Goal: Task Accomplishment & Management: Complete application form

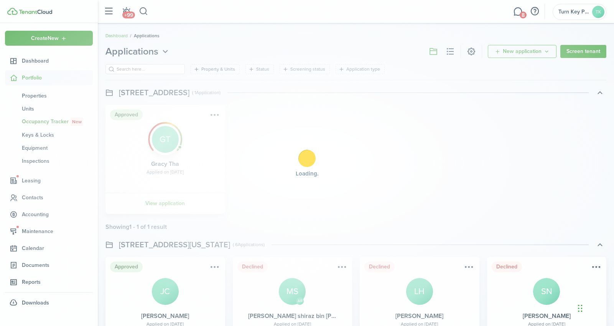
scroll to position [687, 0]
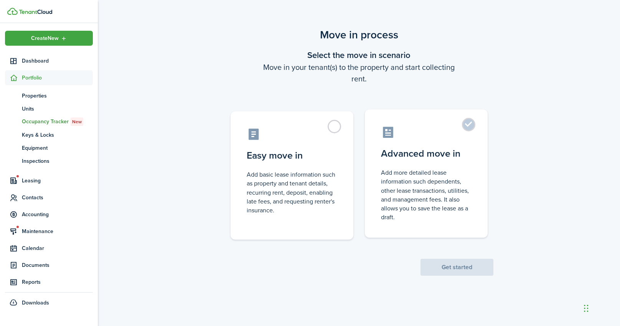
click at [441, 132] on control-radio-card-icon at bounding box center [426, 131] width 91 height 13
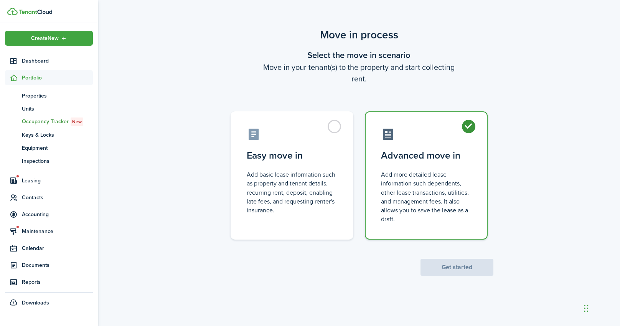
radio input "true"
click at [440, 269] on button "Get started" at bounding box center [456, 267] width 73 height 17
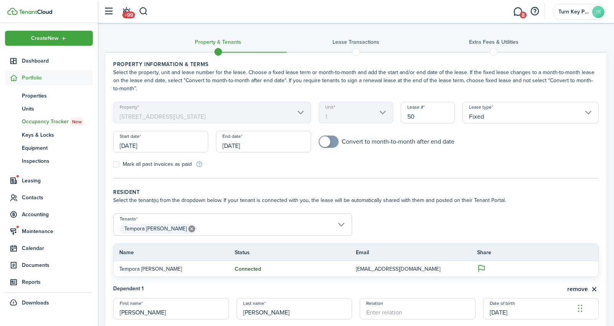
click at [154, 148] on input "[DATE]" at bounding box center [160, 141] width 95 height 21
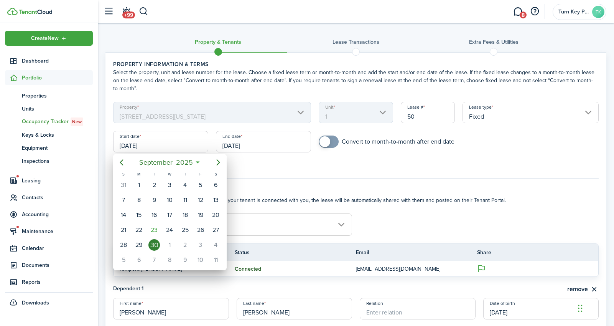
click at [259, 167] on div at bounding box center [307, 163] width 737 height 448
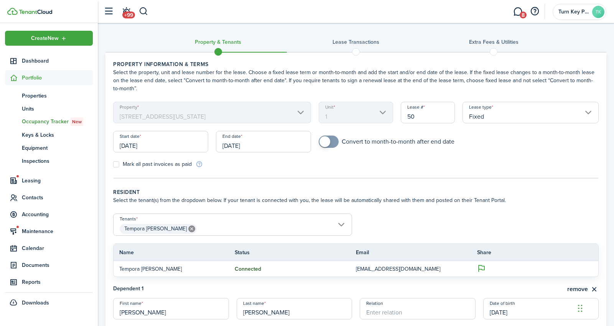
click at [147, 148] on input "[DATE]" at bounding box center [160, 141] width 95 height 21
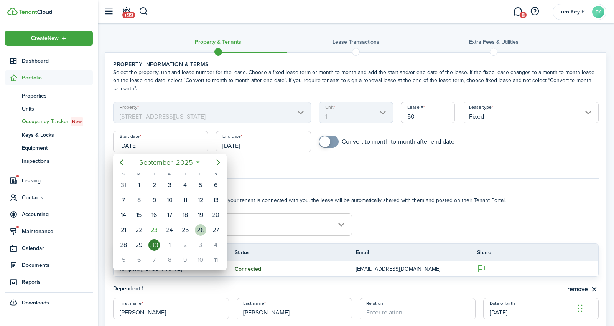
click at [203, 229] on div "26" at bounding box center [201, 230] width 12 height 12
type input "[DATE]"
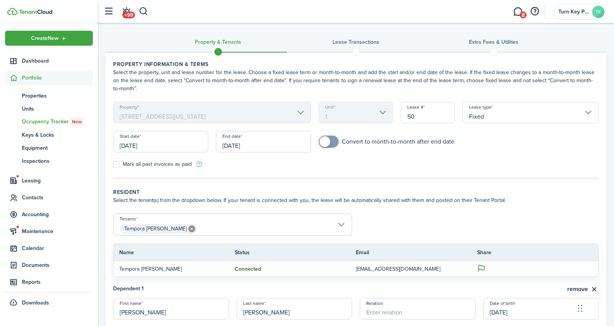
click at [241, 143] on input "[DATE]" at bounding box center [263, 141] width 95 height 21
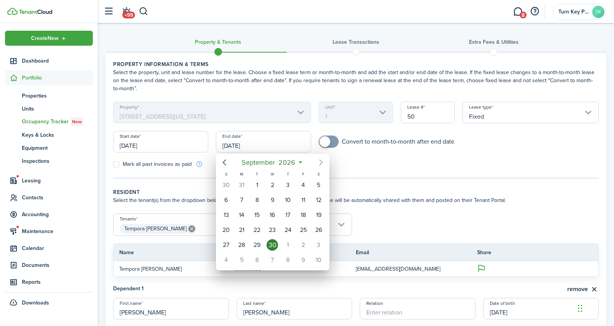
click at [318, 163] on icon "Next page" at bounding box center [320, 162] width 9 height 9
click at [354, 180] on div at bounding box center [307, 163] width 737 height 448
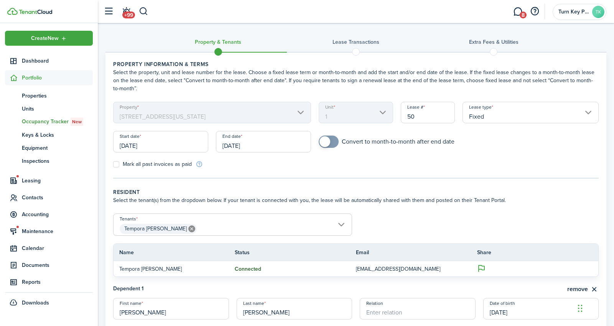
click at [154, 150] on input "[DATE]" at bounding box center [160, 141] width 95 height 21
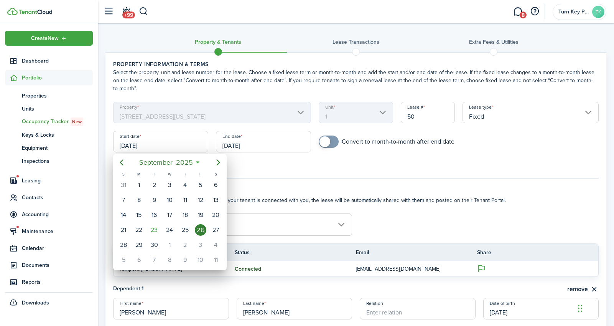
click at [272, 169] on div at bounding box center [307, 163] width 737 height 448
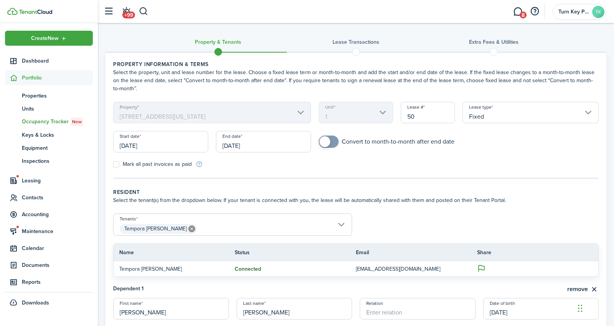
click at [248, 146] on input "[DATE]" at bounding box center [263, 141] width 95 height 21
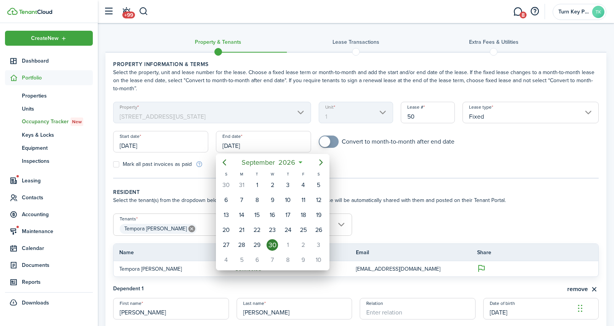
click at [374, 169] on div at bounding box center [307, 163] width 737 height 448
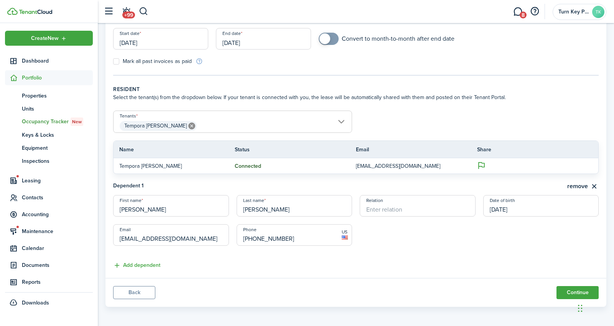
scroll to position [105, 0]
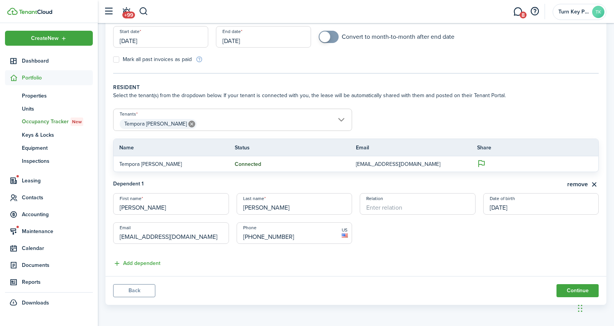
click at [424, 208] on input "Relation" at bounding box center [418, 203] width 116 height 21
type input "boyfriend"
click at [421, 235] on lease-dependent-form "First name [PERSON_NAME] Last name [PERSON_NAME] Relation boyfriend Date of bir…" at bounding box center [356, 222] width 486 height 58
click at [563, 291] on button "Continue" at bounding box center [578, 290] width 42 height 13
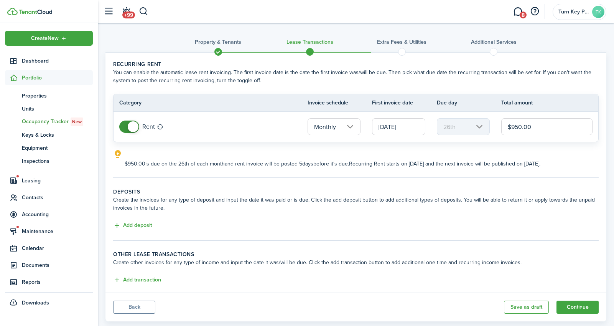
click at [140, 308] on button "Back" at bounding box center [134, 306] width 42 height 13
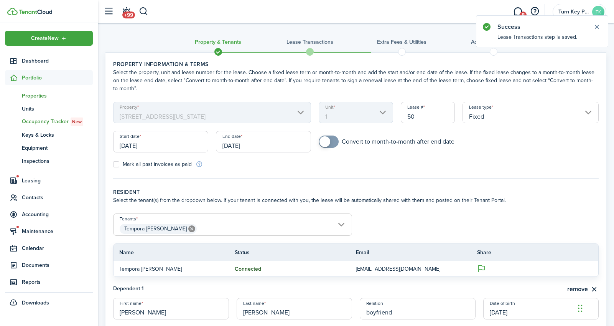
scroll to position [2, 0]
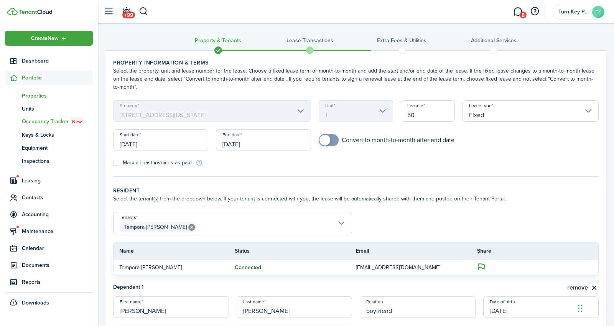
click at [39, 96] on span "Properties" at bounding box center [57, 96] width 71 height 8
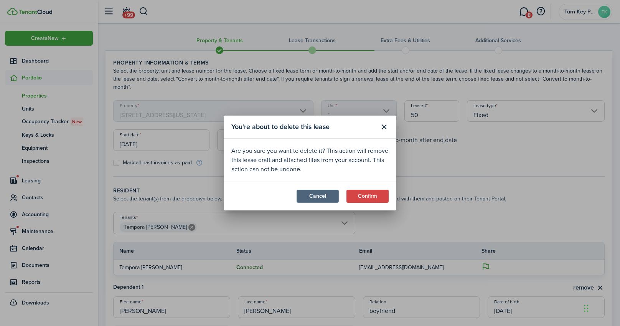
click at [332, 196] on button "Cancel" at bounding box center [317, 195] width 42 height 13
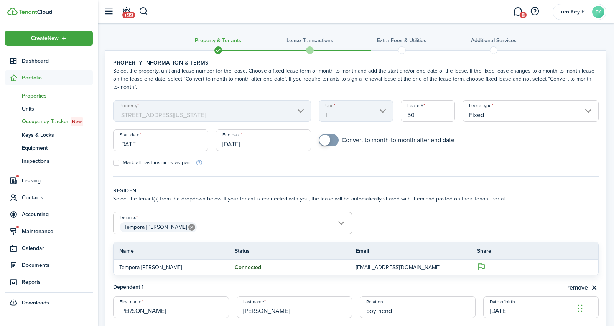
click at [38, 94] on span "Properties" at bounding box center [57, 96] width 71 height 8
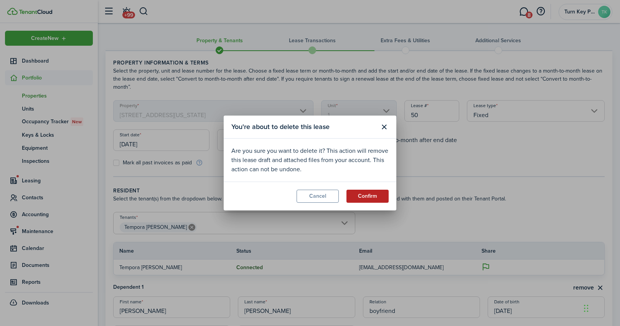
click at [366, 196] on button "Confirm" at bounding box center [367, 195] width 42 height 13
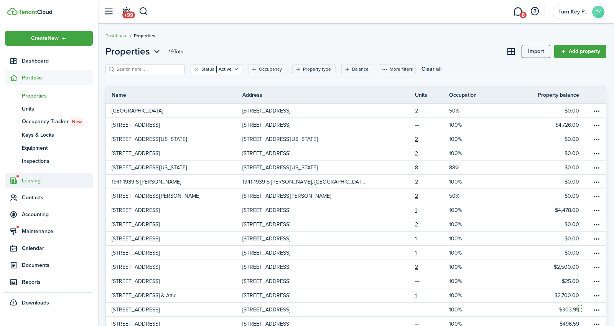
click at [33, 178] on span "Leasing" at bounding box center [57, 180] width 71 height 8
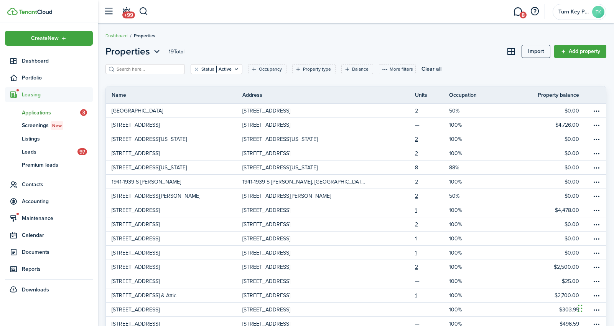
click at [35, 109] on span "Applications" at bounding box center [51, 113] width 58 height 8
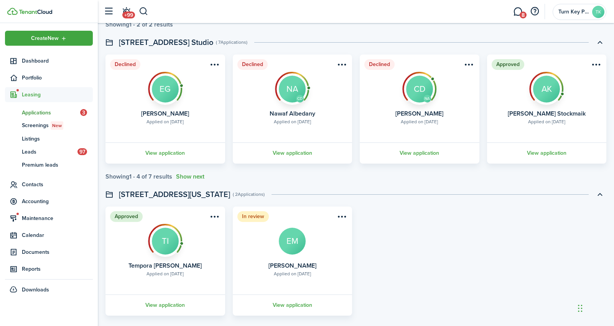
scroll to position [506, 0]
click at [174, 249] on div at bounding box center [165, 240] width 48 height 48
click at [161, 300] on link "View application" at bounding box center [165, 304] width 122 height 21
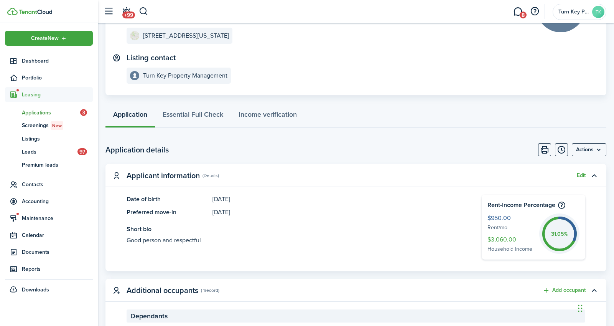
scroll to position [114, 0]
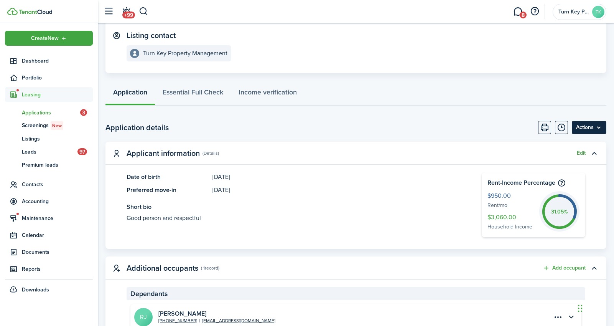
click at [583, 130] on menu-btn "Actions" at bounding box center [589, 127] width 35 height 13
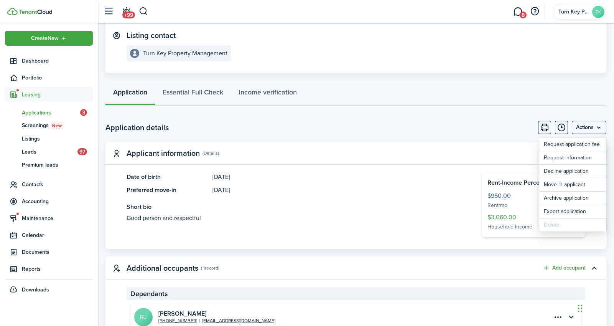
click at [463, 143] on panel-main-header "Applicant information (Details) Edit" at bounding box center [355, 153] width 501 height 23
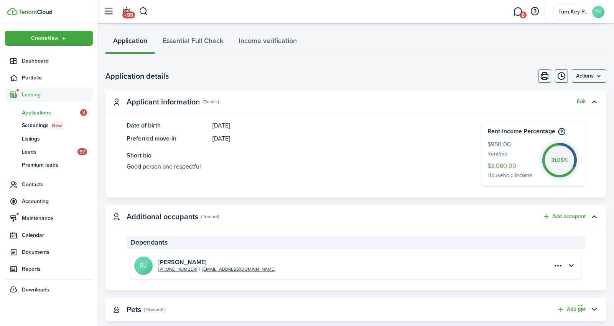
scroll to position [136, 0]
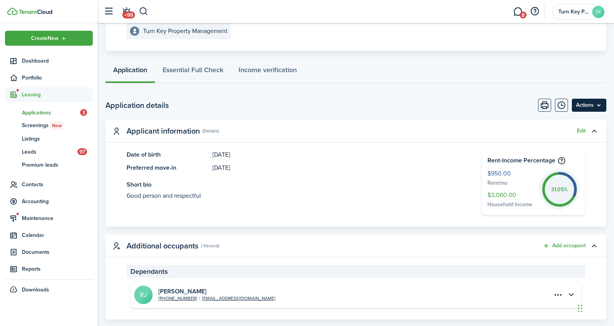
click at [585, 107] on menu-btn "Actions" at bounding box center [589, 105] width 35 height 13
click at [515, 103] on page-view-body-header "Application details Actions" at bounding box center [355, 105] width 501 height 13
click at [545, 107] on button "Print" at bounding box center [544, 105] width 13 height 13
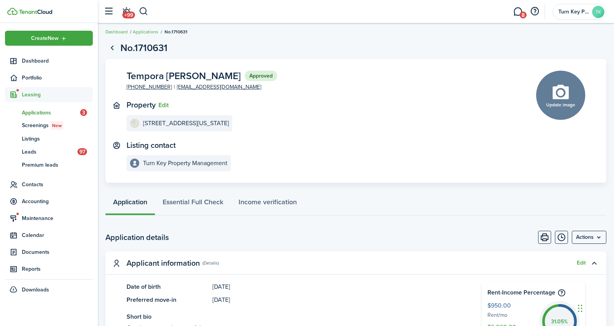
scroll to position [0, 0]
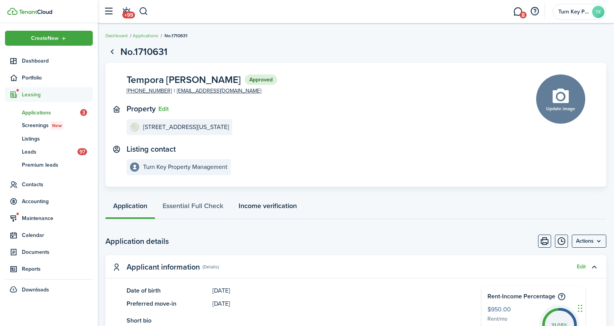
click at [271, 210] on link "Income verification" at bounding box center [268, 207] width 74 height 23
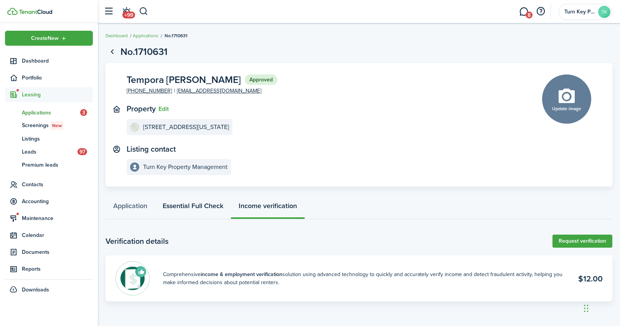
click at [203, 204] on link "Essential Full Check" at bounding box center [193, 207] width 76 height 23
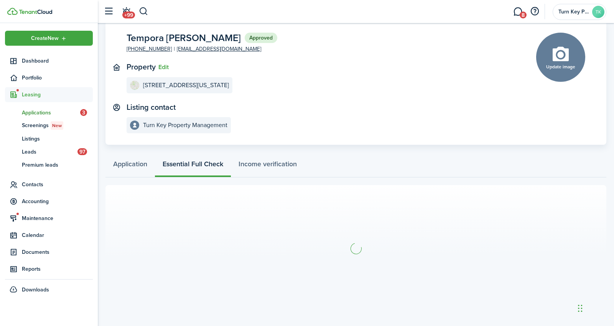
scroll to position [45, 0]
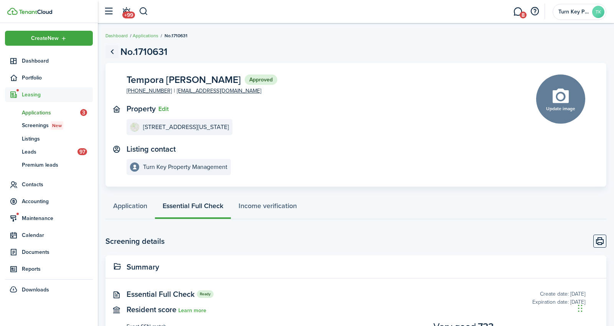
click at [113, 51] on link "Go back" at bounding box center [111, 51] width 13 height 13
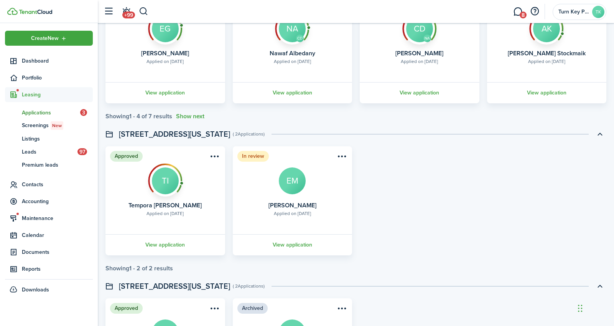
scroll to position [568, 0]
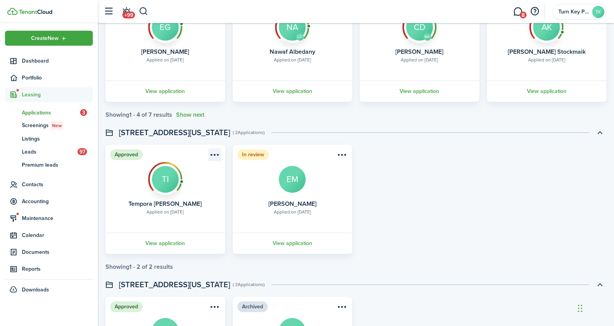
click at [216, 158] on menu-btn-icon "Open menu" at bounding box center [214, 154] width 13 height 13
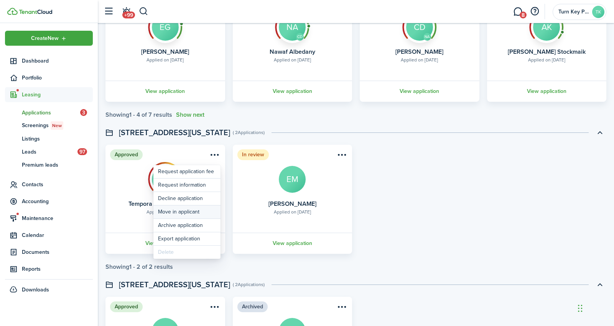
click at [180, 211] on button "Move in applicant" at bounding box center [186, 211] width 67 height 13
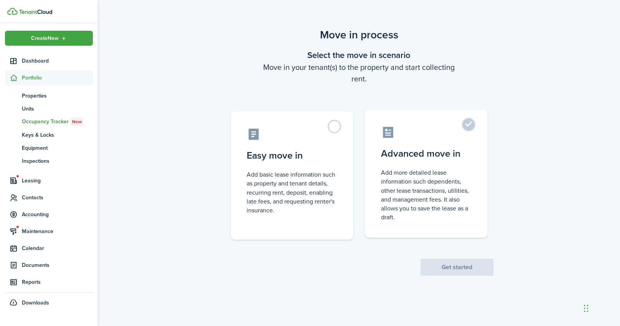
click at [450, 165] on label "Advanced move in Add more detailed lease information such dependents, other lea…" at bounding box center [426, 173] width 123 height 128
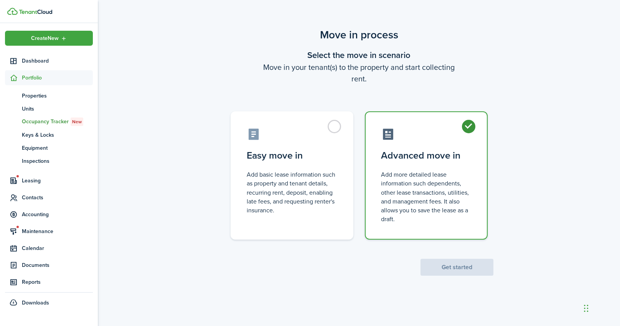
radio input "true"
click at [461, 266] on button "Get started" at bounding box center [456, 267] width 73 height 17
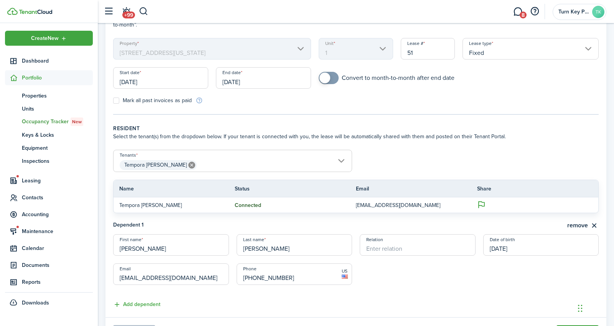
scroll to position [64, 0]
click at [122, 78] on input "[DATE]" at bounding box center [160, 77] width 95 height 21
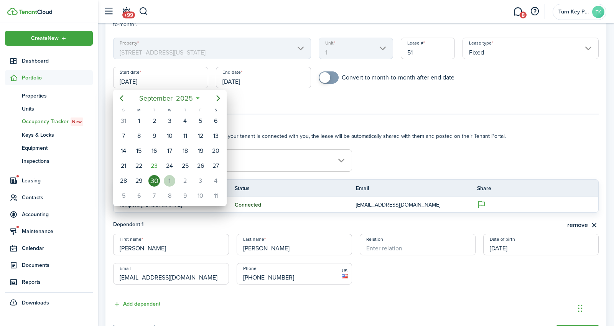
click at [169, 180] on div "1" at bounding box center [170, 181] width 12 height 12
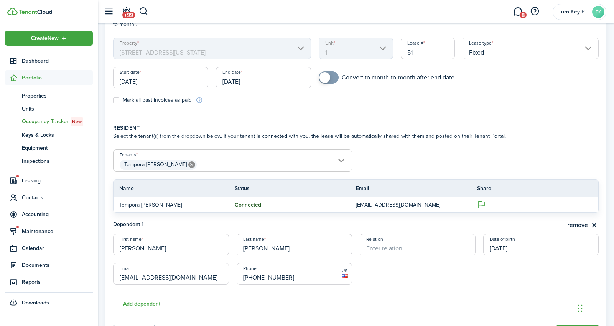
click at [144, 80] on input "[DATE]" at bounding box center [160, 77] width 95 height 21
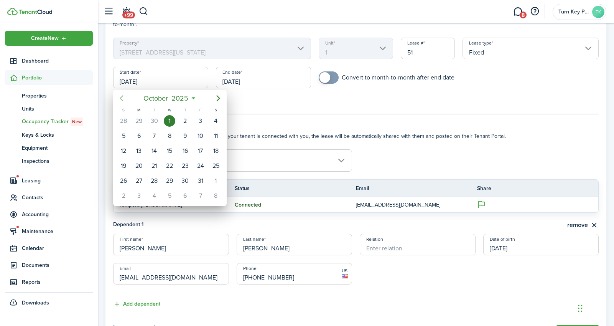
click at [120, 98] on icon "Previous page" at bounding box center [121, 98] width 9 height 9
click at [152, 181] on div "30" at bounding box center [154, 181] width 12 height 12
type input "[DATE]"
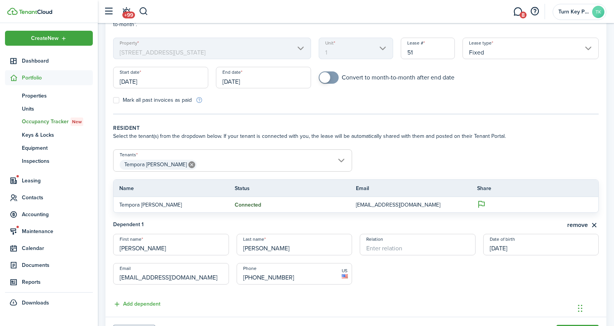
click at [305, 105] on tc-wizard-step "Property information & terms Select the property, unit and lease number for the…" at bounding box center [356, 55] width 486 height 118
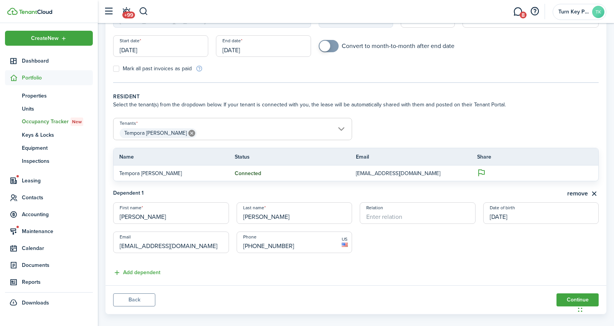
scroll to position [105, 0]
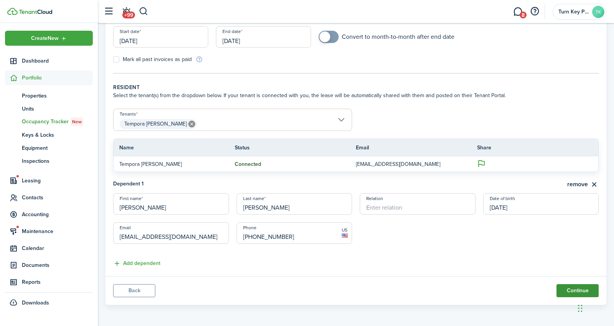
click at [562, 286] on button "Continue" at bounding box center [578, 290] width 42 height 13
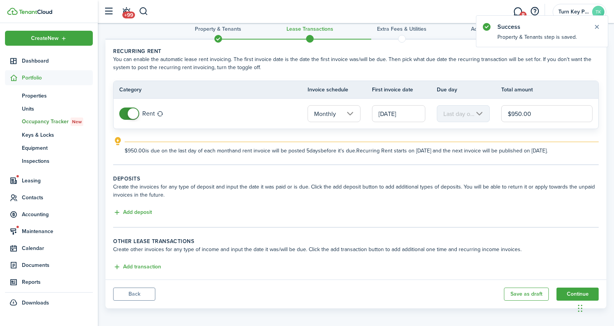
scroll to position [16, 0]
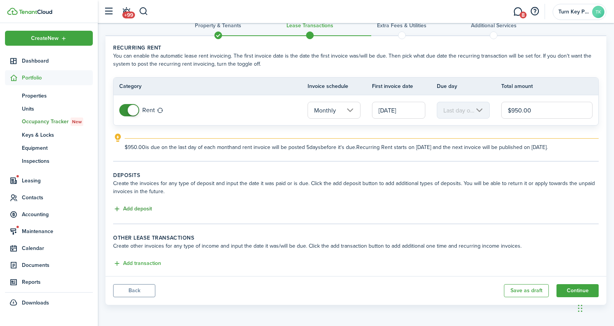
click at [133, 207] on button "Add deposit" at bounding box center [132, 208] width 39 height 9
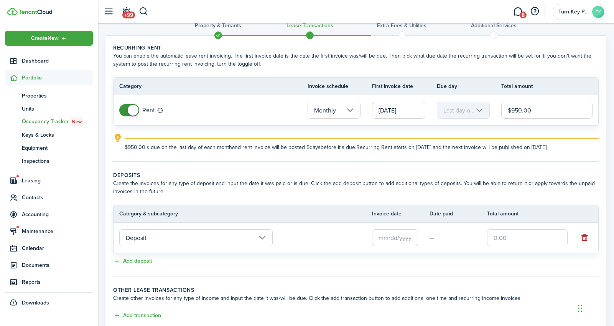
click at [516, 240] on input "text" at bounding box center [527, 237] width 81 height 17
type input "$950.00"
click at [457, 268] on tc-wizard-step "Deposits Create the invoices for any type of deposit and input the date it was …" at bounding box center [356, 223] width 486 height 105
click at [392, 240] on input "text" at bounding box center [395, 237] width 46 height 17
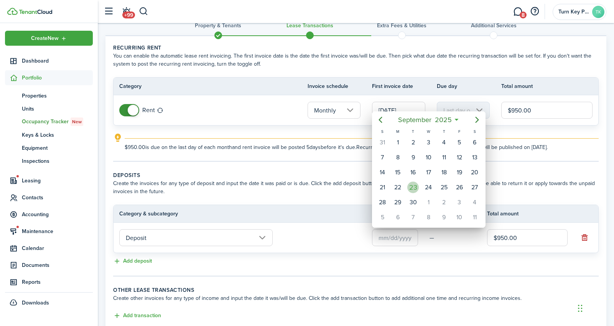
click at [413, 188] on div "23" at bounding box center [413, 187] width 12 height 12
type input "[DATE]"
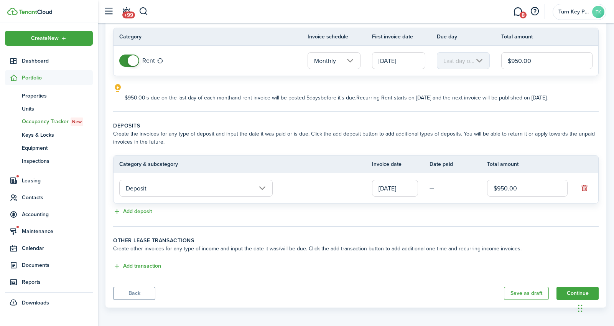
scroll to position [69, 0]
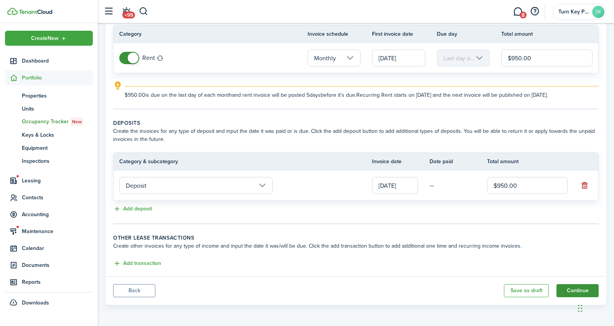
click at [571, 291] on button "Continue" at bounding box center [578, 290] width 42 height 13
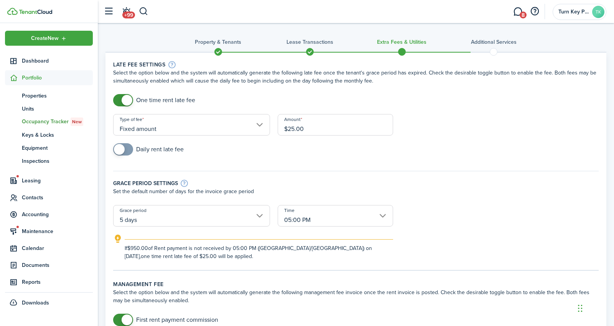
click at [324, 127] on input "$25.00" at bounding box center [336, 124] width 116 height 21
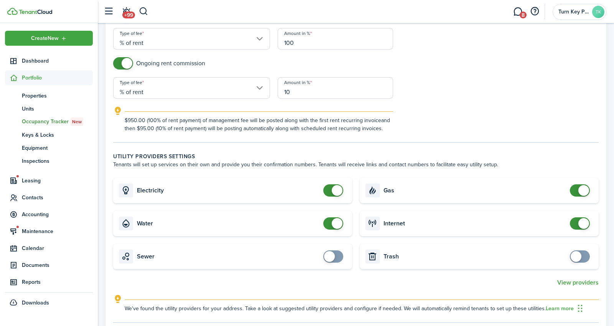
scroll to position [330, 0]
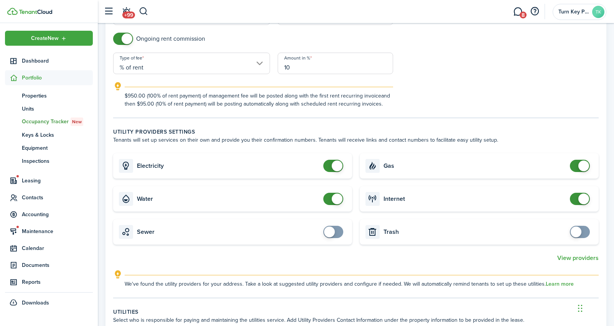
checkbox input "false"
click at [584, 167] on span at bounding box center [583, 165] width 11 height 11
checkbox input "false"
click at [337, 200] on span at bounding box center [337, 198] width 11 height 11
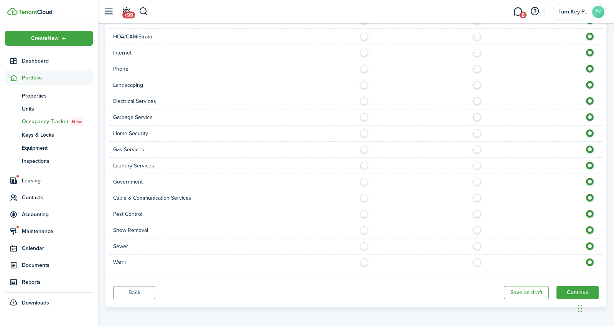
scroll to position [689, 0]
click at [564, 291] on button "Continue" at bounding box center [578, 291] width 42 height 13
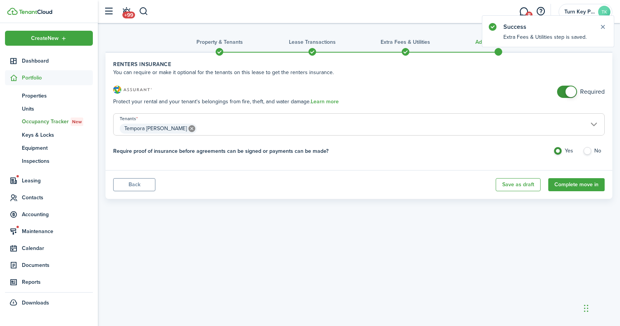
checkbox input "false"
click at [573, 93] on span at bounding box center [570, 91] width 11 height 11
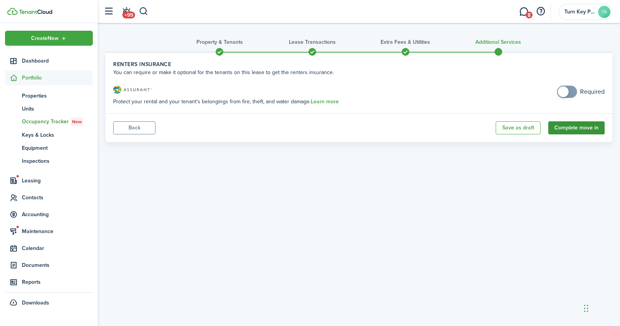
click at [570, 129] on button "Complete move in" at bounding box center [576, 127] width 56 height 13
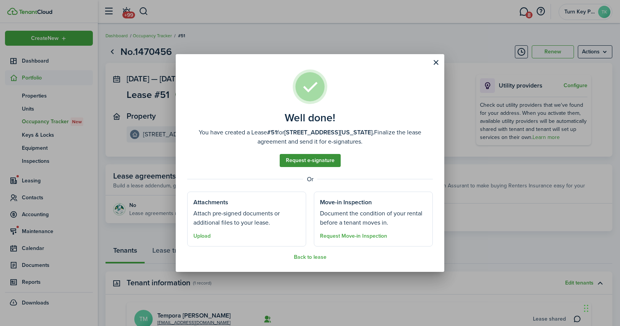
click at [308, 161] on link "Request e-signature" at bounding box center [310, 160] width 61 height 13
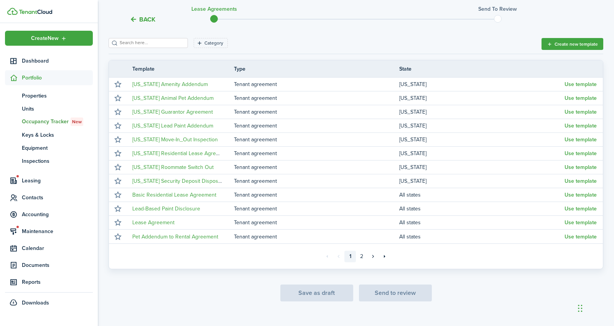
scroll to position [123, 0]
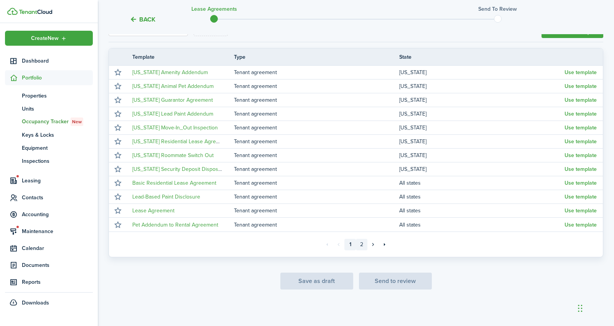
click at [360, 244] on link "2" at bounding box center [362, 245] width 12 height 12
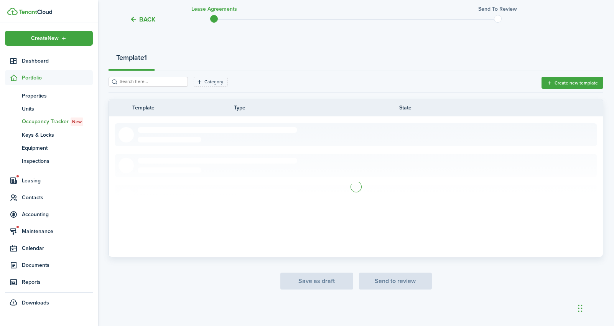
scroll to position [40, 0]
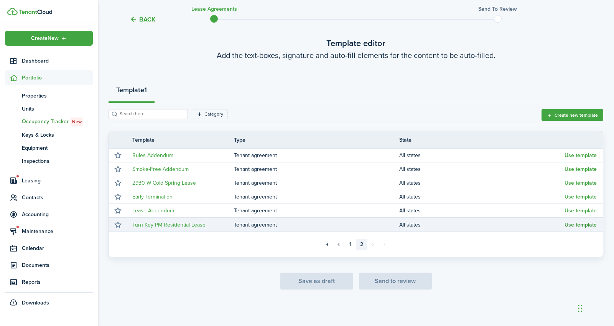
click at [585, 225] on button "Use template" at bounding box center [581, 225] width 32 height 6
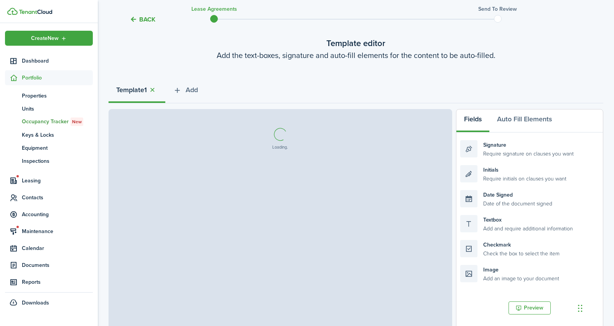
select select "fit"
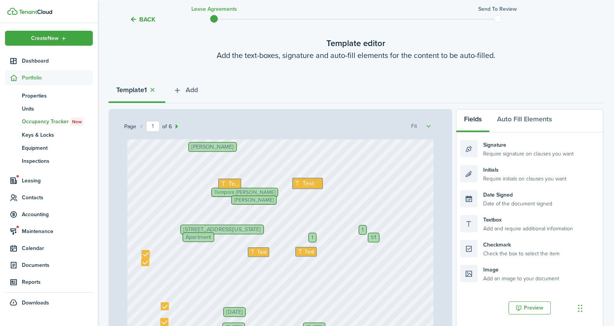
scroll to position [56, 0]
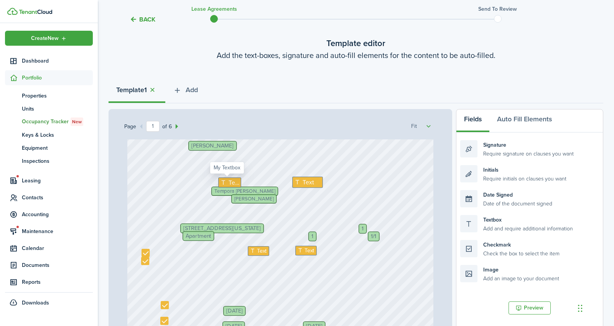
click at [229, 182] on span "Text" at bounding box center [234, 182] width 11 height 9
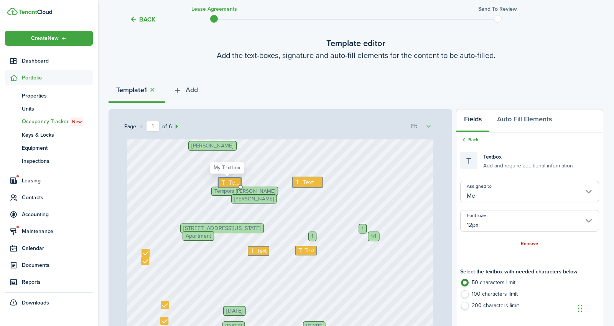
click at [221, 183] on icon at bounding box center [224, 182] width 8 height 6
click at [229, 183] on span "Text" at bounding box center [234, 182] width 11 height 9
type textarea "1"
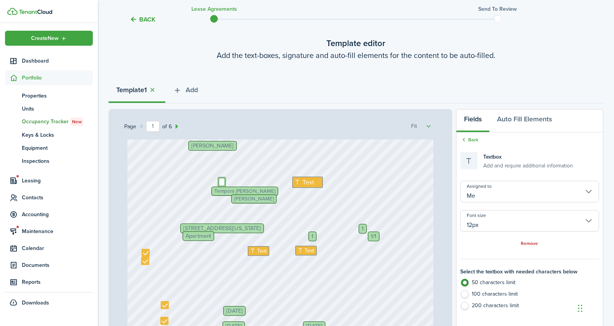
type textarea "1"
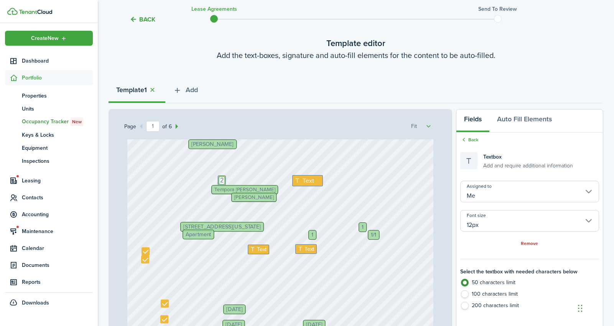
type textarea "2"
click at [353, 170] on div "[STREET_ADDRESS][US_STATE] $25 Text 1 [DATE] Apartment Text Tempora [PERSON_NAM…" at bounding box center [280, 284] width 306 height 404
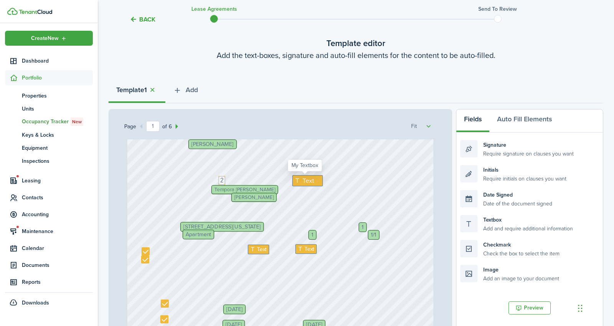
click at [305, 181] on span "Text" at bounding box center [308, 180] width 12 height 9
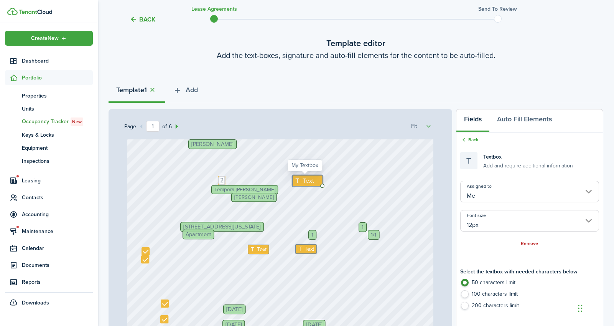
click at [305, 181] on span "Text" at bounding box center [308, 180] width 12 height 9
type textarea "0"
click at [362, 176] on div "[STREET_ADDRESS][US_STATE] $25 Text 1 [DATE] Apartment Text 0 Tempora [PERSON_N…" at bounding box center [280, 284] width 306 height 404
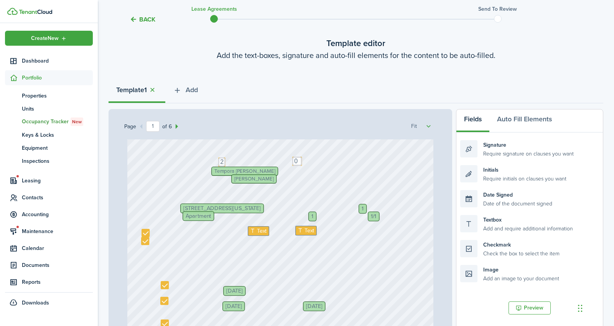
scroll to position [76, 0]
click at [362, 208] on span "1" at bounding box center [363, 208] width 2 height 6
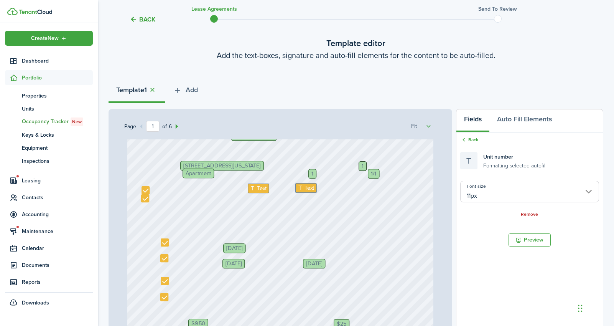
scroll to position [129, 0]
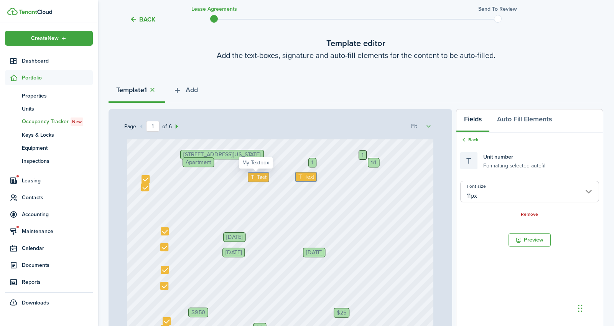
click at [251, 176] on icon at bounding box center [253, 177] width 7 height 6
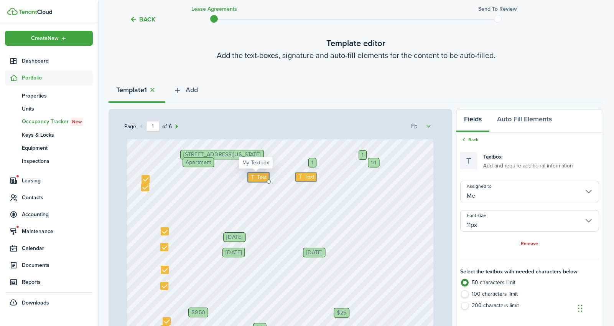
click at [251, 176] on icon at bounding box center [253, 177] width 7 height 6
type textarea "1"
click at [306, 176] on span "Text" at bounding box center [310, 177] width 10 height 8
click at [348, 221] on div "[STREET_ADDRESS][US_STATE] $25 Text 1 [DATE] Apartment Text 0 Tempora [PERSON_N…" at bounding box center [280, 212] width 306 height 404
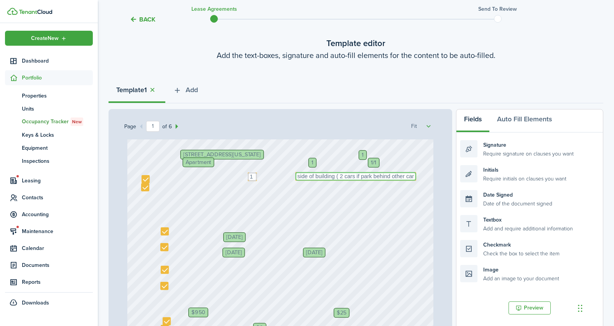
click at [338, 175] on textarea "side of building ( 2 cars if park behind other car" at bounding box center [355, 176] width 121 height 9
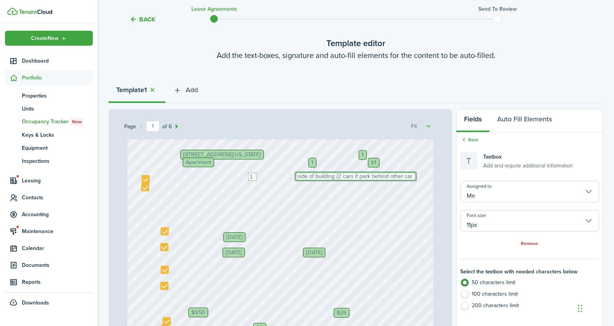
click at [404, 175] on textarea "side of building (2 cars if park behind other car" at bounding box center [355, 176] width 121 height 9
type textarea "side of building (2 cars if park behind other car)"
click at [311, 199] on div "[STREET_ADDRESS][US_STATE] $25 Text 1 [DATE] Apartment Text 0 Tempora [PERSON_N…" at bounding box center [280, 212] width 306 height 404
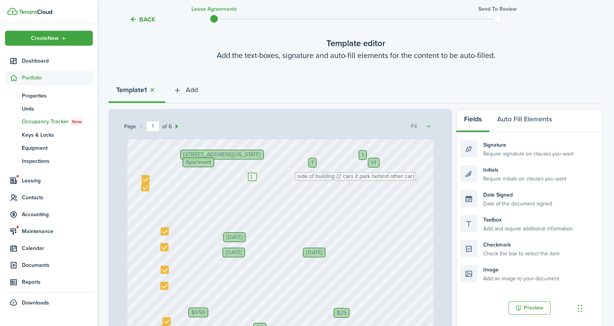
click at [251, 176] on textarea "1" at bounding box center [252, 176] width 9 height 9
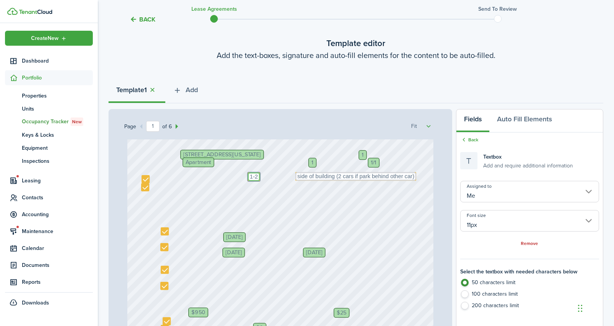
type textarea "1-2"
click at [288, 207] on div "[STREET_ADDRESS][US_STATE] $25 Text 1 [DATE] Apartment Text 0 Tempora [PERSON_N…" at bounding box center [280, 212] width 306 height 404
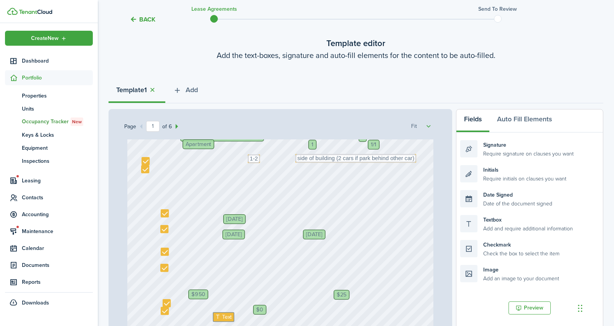
scroll to position [148, 0]
click at [143, 167] on div at bounding box center [145, 169] width 8 height 8
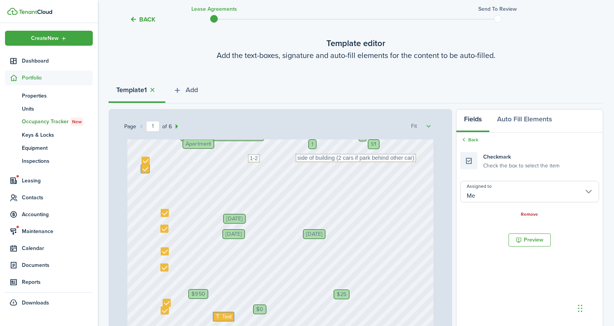
click at [524, 213] on link "Remove" at bounding box center [529, 214] width 17 height 5
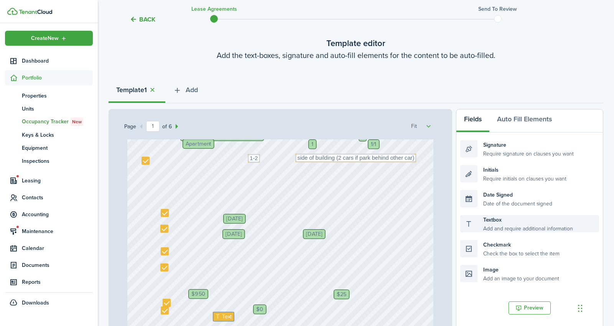
click at [492, 226] on div "Textbox Add and require additional information" at bounding box center [529, 223] width 139 height 17
drag, startPoint x: 492, startPoint y: 224, endPoint x: 174, endPoint y: 188, distance: 320.8
click at [174, 188] on div "Page 1 of 6 50% 75% 100% 150% 200% Fit [STREET_ADDRESS][US_STATE] $25 Text 1 [D…" at bounding box center [356, 268] width 495 height 318
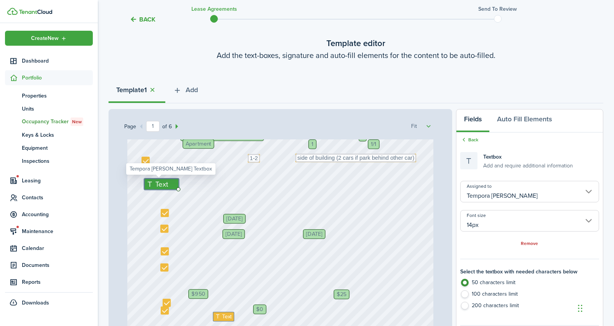
click at [167, 186] on div "Text" at bounding box center [161, 183] width 35 height 11
click at [524, 193] on input "Tempora [PERSON_NAME]" at bounding box center [529, 191] width 139 height 21
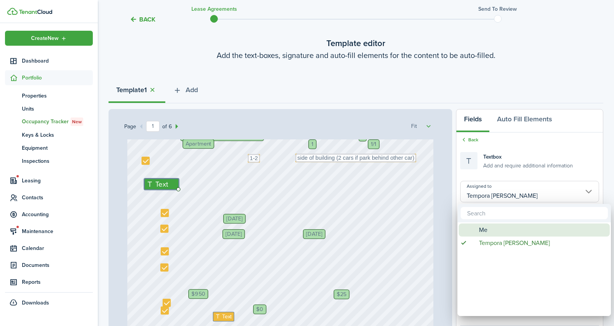
click at [500, 231] on div "Me" at bounding box center [537, 229] width 136 height 13
type input "Me"
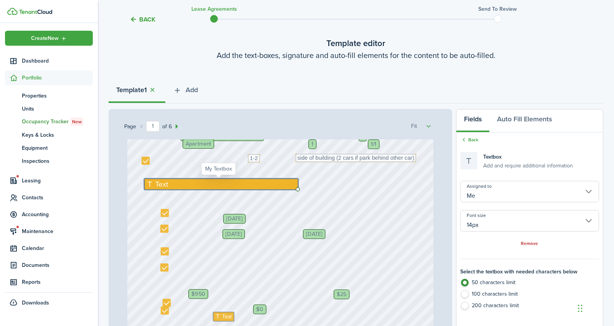
drag, startPoint x: 175, startPoint y: 188, endPoint x: 219, endPoint y: 181, distance: 44.2
click at [257, 178] on div "Text" at bounding box center [221, 183] width 154 height 11
click at [148, 183] on icon at bounding box center [150, 184] width 9 height 7
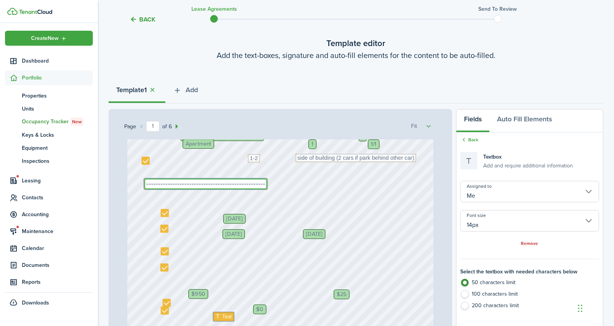
type textarea "--------------------------------------------------"
click at [471, 305] on label "200 characters limit" at bounding box center [529, 307] width 139 height 12
radio input "false"
radio input "true"
click at [247, 179] on textarea "--------------------------------------------------" at bounding box center [205, 183] width 123 height 11
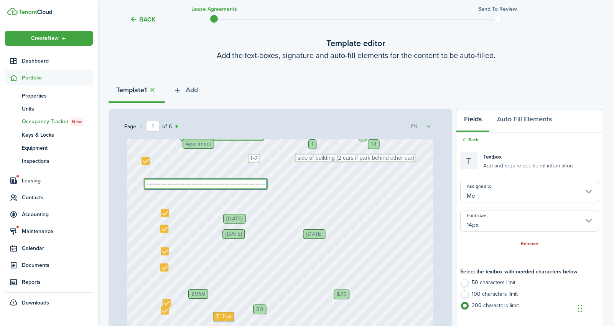
click at [247, 184] on textarea "--------------------------------------------------" at bounding box center [205, 183] width 123 height 11
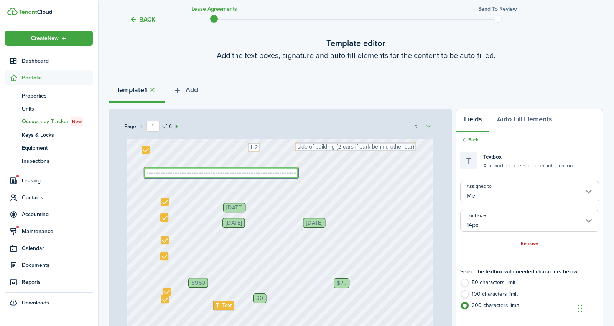
scroll to position [171, 0]
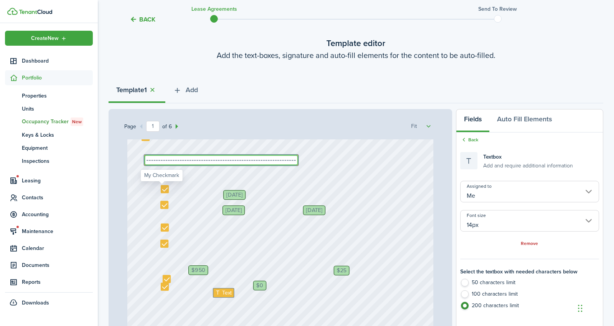
type textarea "---------------------------------------------------------------"
click at [161, 189] on div at bounding box center [165, 189] width 8 height 8
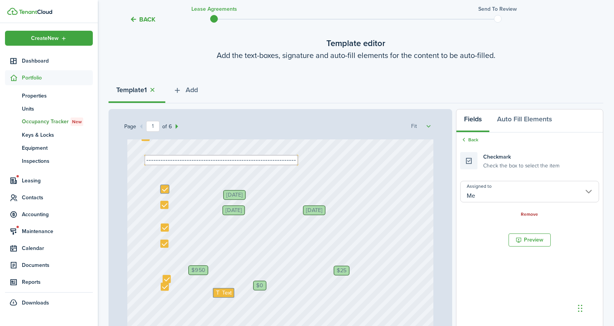
click at [530, 212] on link "Remove" at bounding box center [529, 214] width 17 height 5
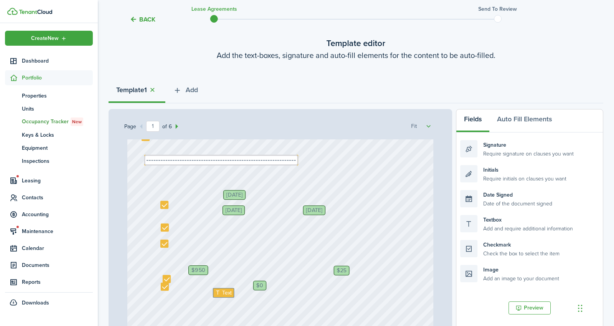
click at [235, 194] on span "[DATE]" at bounding box center [234, 195] width 16 height 6
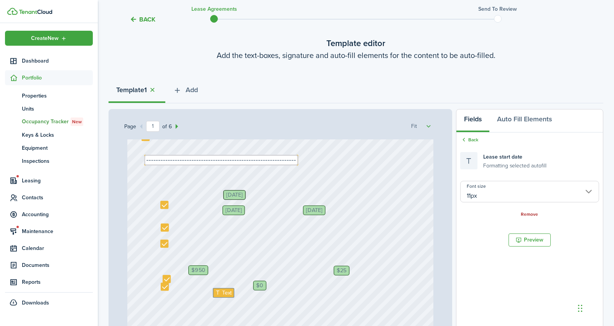
click at [532, 214] on link "Remove" at bounding box center [529, 214] width 17 height 5
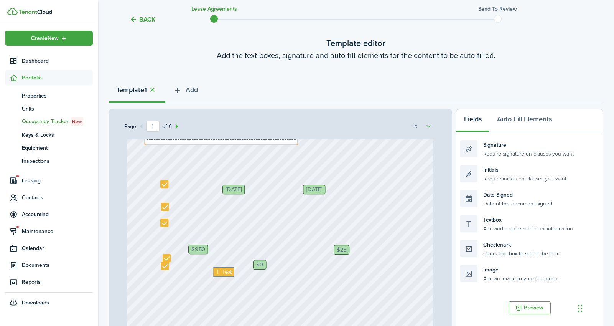
scroll to position [197, 0]
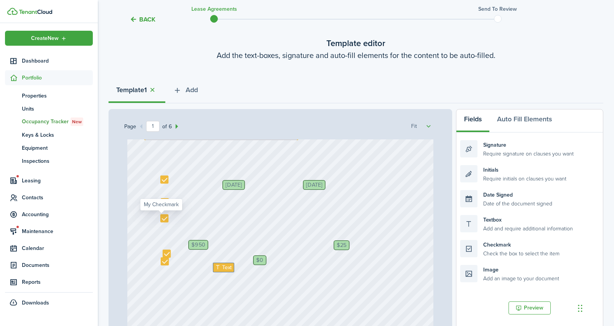
click at [163, 221] on div at bounding box center [164, 218] width 8 height 8
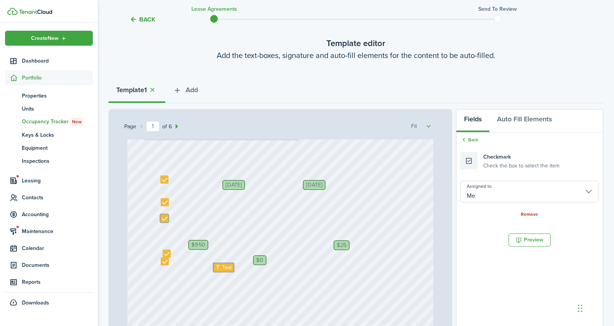
click at [525, 214] on link "Remove" at bounding box center [529, 214] width 17 height 5
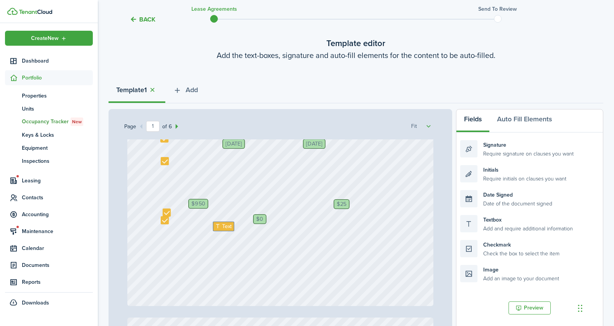
scroll to position [244, 0]
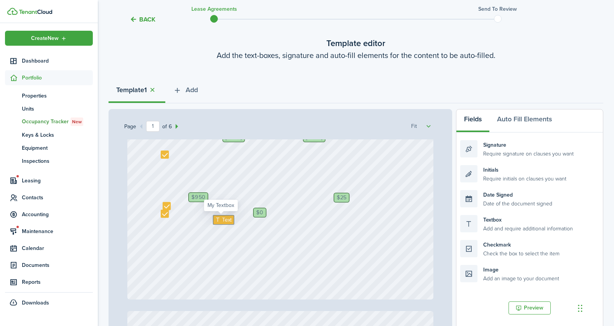
click at [215, 220] on icon at bounding box center [218, 220] width 7 height 6
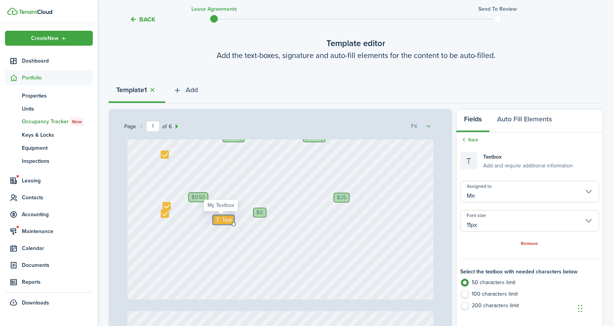
click at [224, 219] on span "Text" at bounding box center [227, 219] width 10 height 8
type textarea "50"
click at [245, 249] on div "[STREET_ADDRESS][US_STATE] $25 Text 50 1 [DATE] Apartment Text 0 Tempora [PERSO…" at bounding box center [280, 97] width 306 height 404
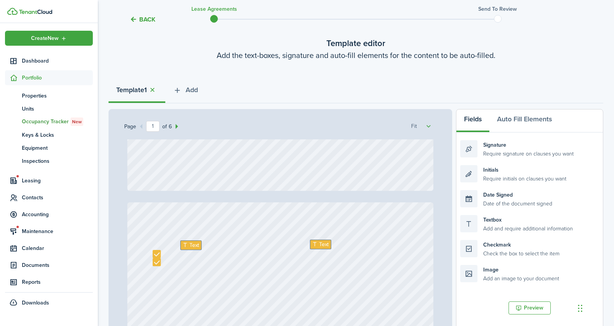
type input "2"
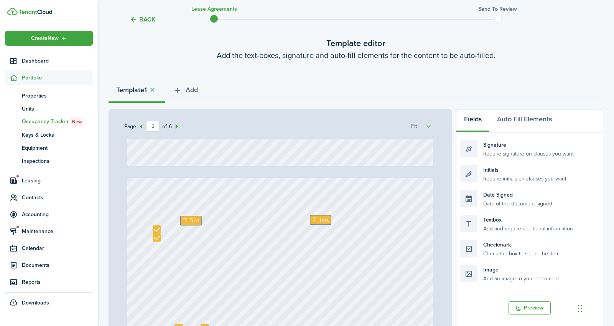
scroll to position [385, 0]
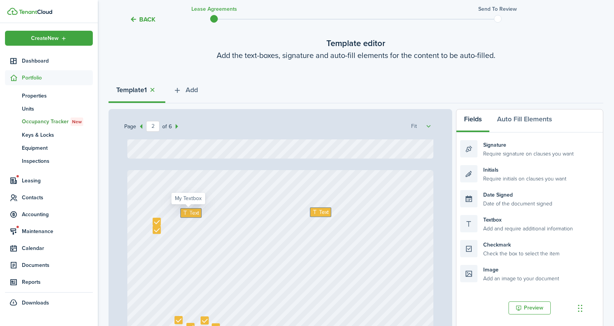
click at [189, 213] on span "Text" at bounding box center [194, 212] width 10 height 8
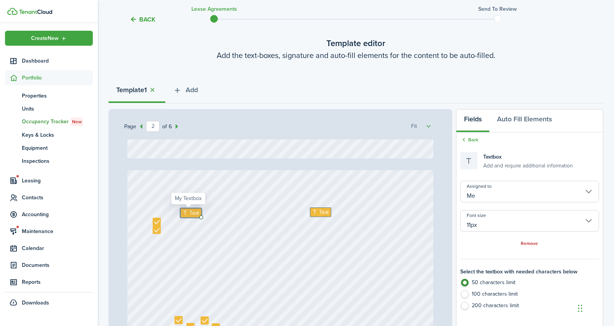
click at [189, 213] on span "Text" at bounding box center [194, 212] width 10 height 8
type textarea ">700"
click at [315, 212] on icon at bounding box center [315, 212] width 7 height 6
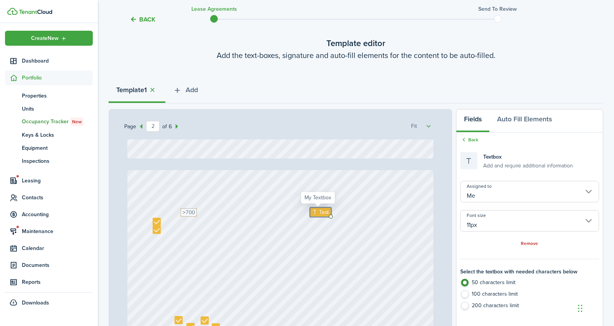
click at [315, 212] on icon at bounding box center [315, 212] width 7 height 6
type textarea "950"
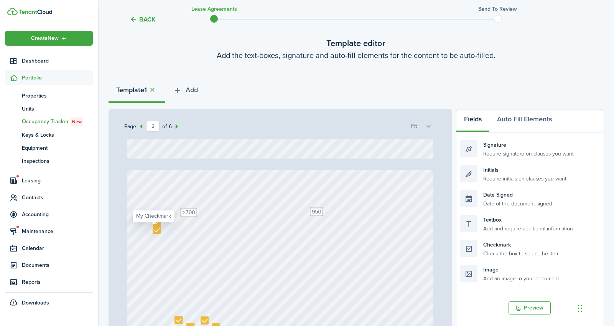
click at [154, 229] on div at bounding box center [157, 230] width 8 height 8
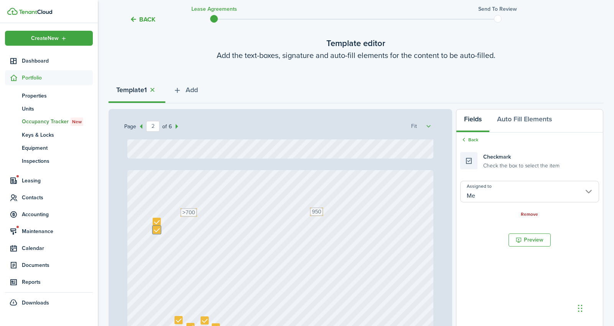
click at [526, 213] on link "Remove" at bounding box center [529, 214] width 17 height 5
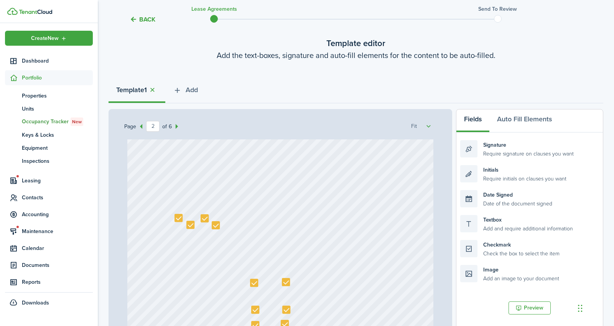
scroll to position [489, 0]
click at [175, 214] on div at bounding box center [179, 216] width 8 height 8
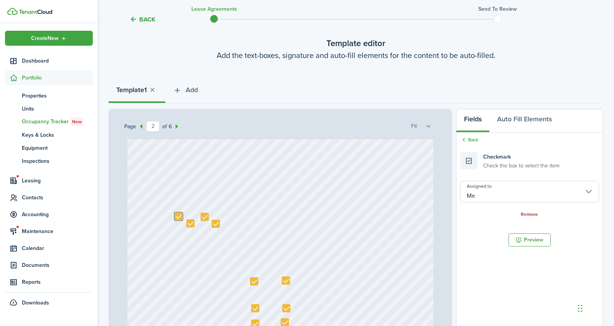
click at [532, 213] on link "Remove" at bounding box center [529, 214] width 17 height 5
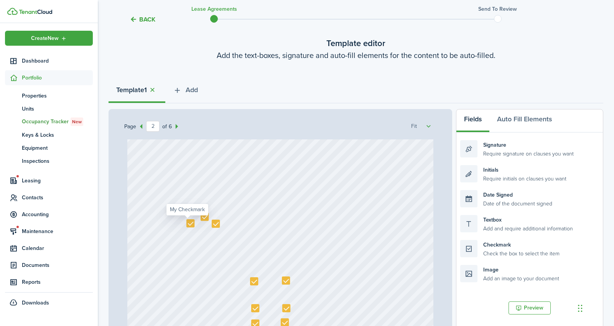
click at [187, 224] on div at bounding box center [190, 223] width 8 height 8
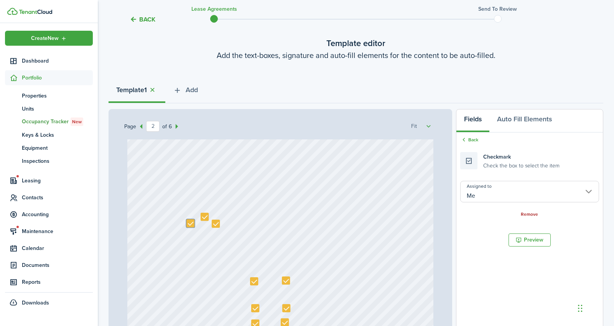
click at [525, 215] on link "Remove" at bounding box center [529, 214] width 17 height 5
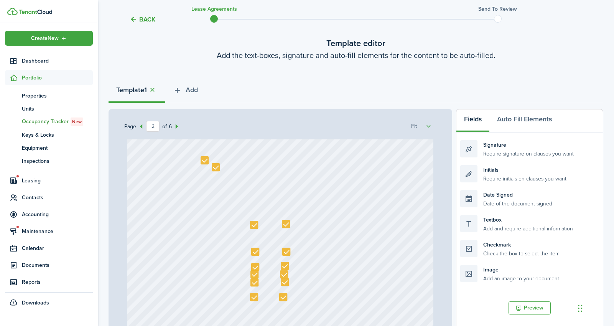
scroll to position [555, 0]
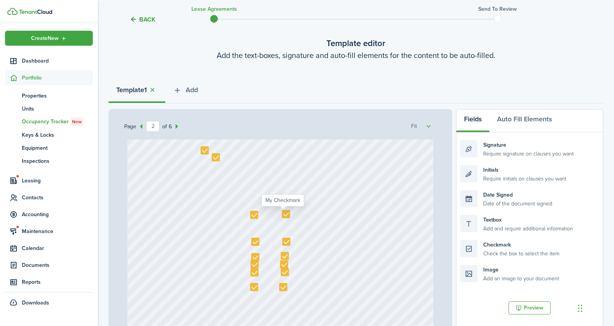
click at [282, 214] on div at bounding box center [286, 214] width 8 height 8
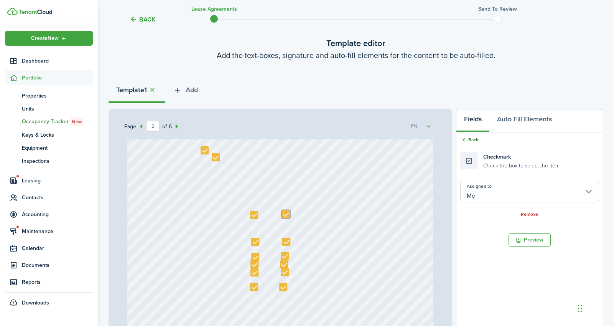
click at [471, 138] on link "Back" at bounding box center [469, 139] width 18 height 7
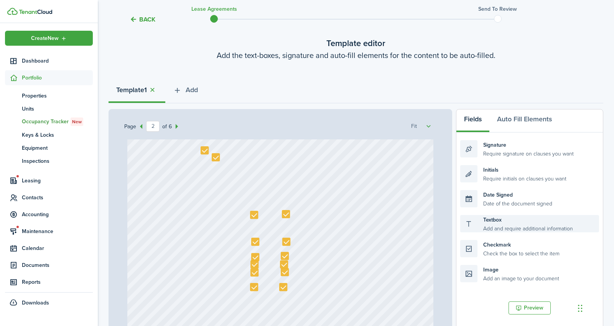
click at [494, 223] on div "Textbox Add and require additional information" at bounding box center [529, 223] width 139 height 17
drag, startPoint x: 483, startPoint y: 222, endPoint x: 325, endPoint y: 210, distance: 157.7
click at [325, 210] on div "Page 2 of 6 50% 75% 100% 150% 200% Fit [STREET_ADDRESS][US_STATE] $25 Text 50 1…" at bounding box center [356, 268] width 495 height 318
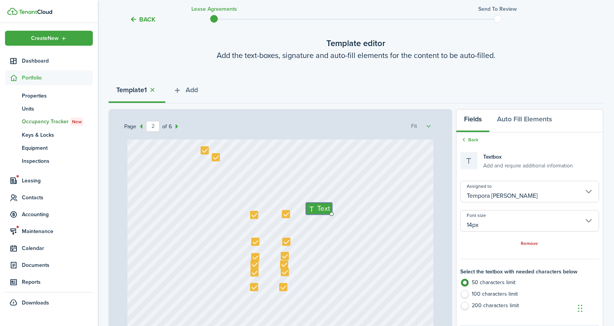
click at [486, 188] on input "Tempora [PERSON_NAME]" at bounding box center [529, 191] width 139 height 21
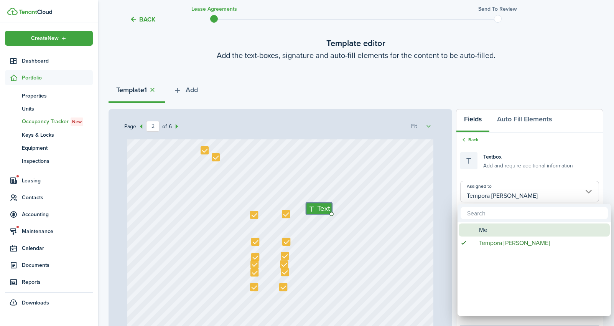
click at [498, 230] on div "Me" at bounding box center [537, 229] width 136 height 13
type input "Me"
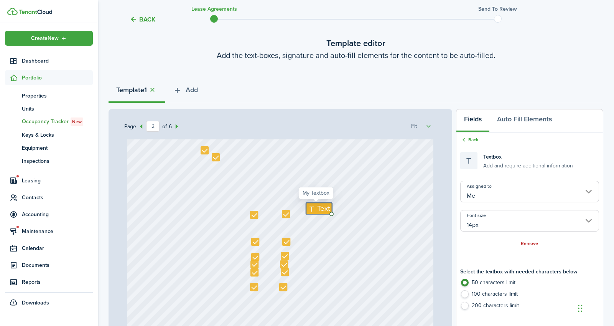
click at [324, 208] on span "Text" at bounding box center [323, 208] width 13 height 11
type textarea "G"
type textarea "No gas only electric"
drag, startPoint x: 348, startPoint y: 231, endPoint x: 340, endPoint y: 218, distance: 15.5
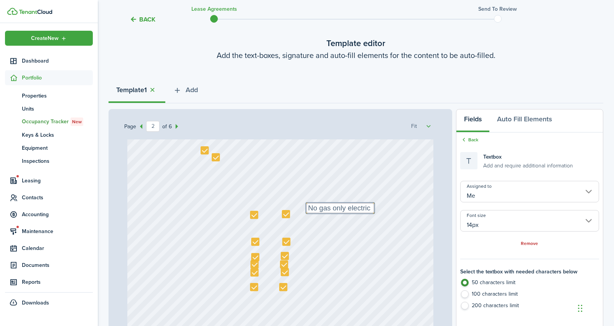
click at [348, 231] on div "Text >700 Text 950 Text No gas only electric" at bounding box center [280, 202] width 306 height 404
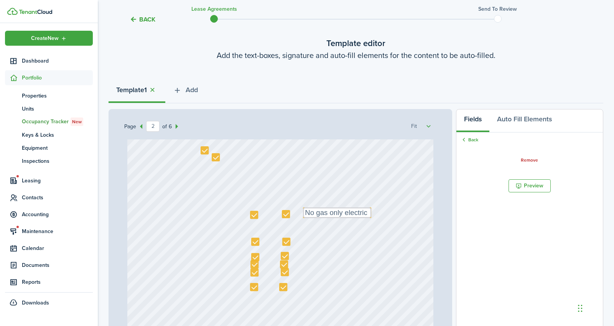
click at [365, 228] on div "Text >700 Text 950 Text No gas only electric" at bounding box center [280, 202] width 306 height 404
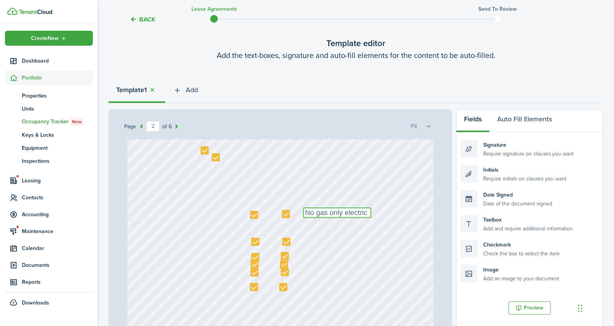
click at [364, 212] on textarea "No gas only electric" at bounding box center [337, 212] width 68 height 11
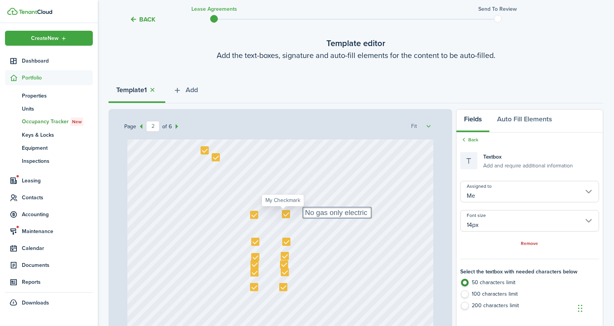
click at [282, 215] on div at bounding box center [286, 214] width 8 height 8
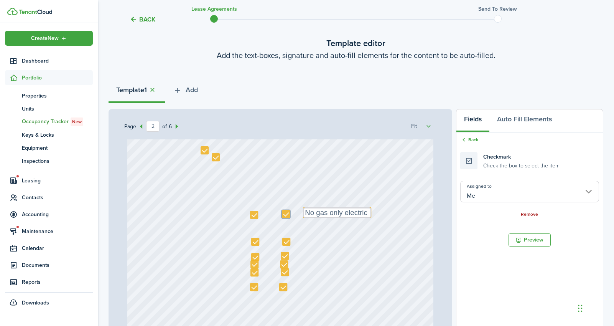
click at [521, 213] on link "Remove" at bounding box center [529, 214] width 17 height 5
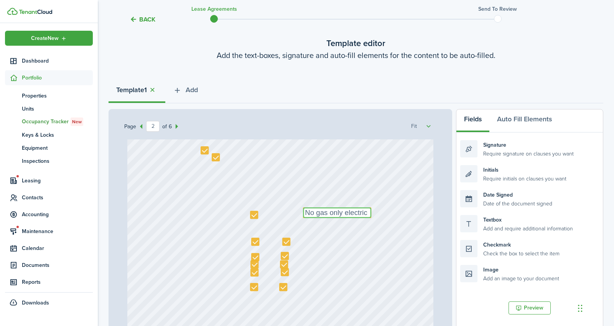
click at [346, 210] on textarea "No gas only electric" at bounding box center [337, 212] width 68 height 11
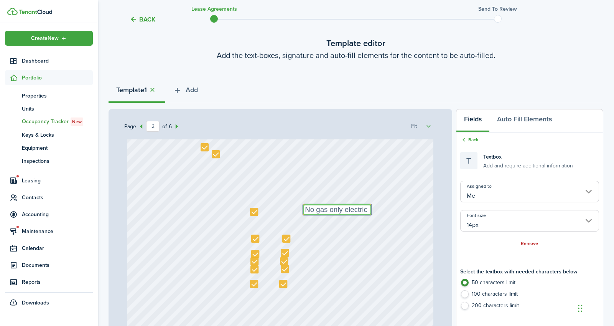
scroll to position [557, 0]
click at [509, 121] on button "Auto Fill Elements" at bounding box center [524, 120] width 70 height 23
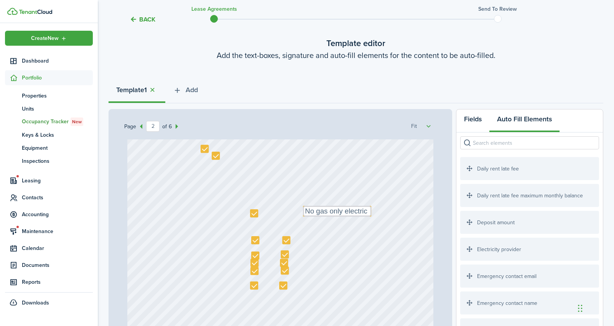
click at [474, 122] on button "Fields" at bounding box center [472, 120] width 33 height 23
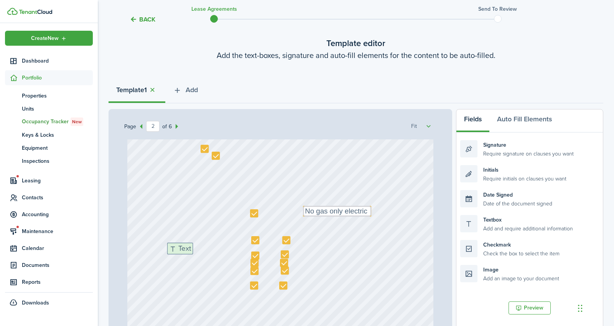
drag, startPoint x: 496, startPoint y: 224, endPoint x: 202, endPoint y: 251, distance: 294.7
click at [202, 251] on div "Page 2 of 6 50% 75% 100% 150% 200% Fit [STREET_ADDRESS][US_STATE] $25 Text 50 1…" at bounding box center [356, 268] width 495 height 318
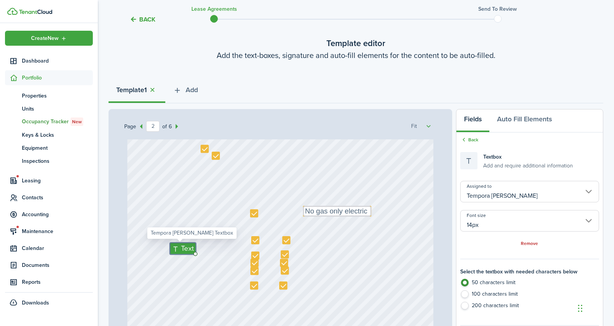
click at [502, 195] on input "Tempora [PERSON_NAME]" at bounding box center [529, 191] width 139 height 21
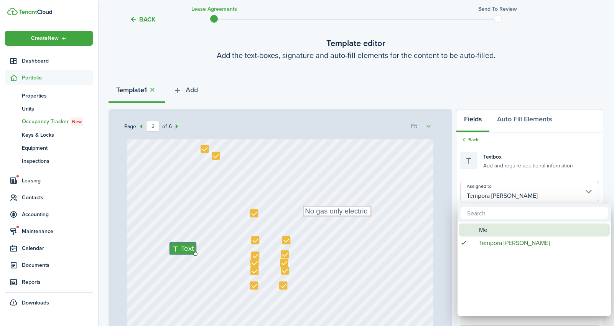
click at [476, 232] on div "Me" at bounding box center [537, 229] width 136 height 13
type input "Me"
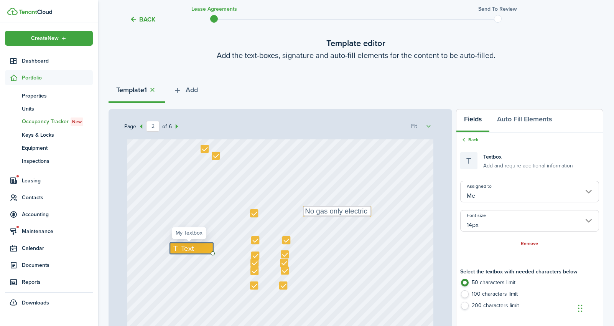
drag, startPoint x: 190, startPoint y: 254, endPoint x: 197, endPoint y: 247, distance: 10.0
click at [197, 247] on div "Text" at bounding box center [191, 247] width 43 height 11
click at [478, 222] on input "14px" at bounding box center [529, 220] width 139 height 21
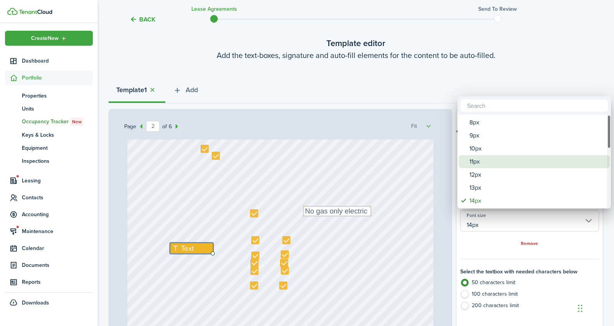
click at [476, 160] on div "11px" at bounding box center [537, 161] width 136 height 13
type input "11px"
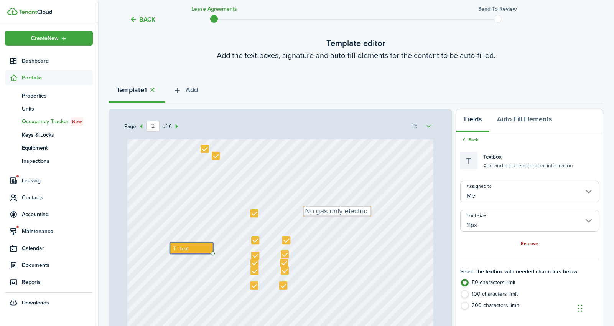
click at [198, 269] on div "Text >700 Text 950 Text No gas only electric Text" at bounding box center [280, 200] width 306 height 404
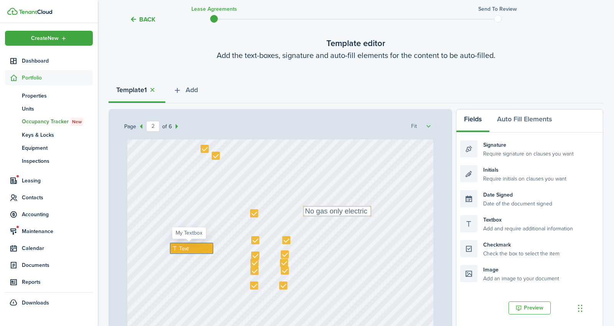
click at [190, 249] on div "Text" at bounding box center [191, 247] width 43 height 11
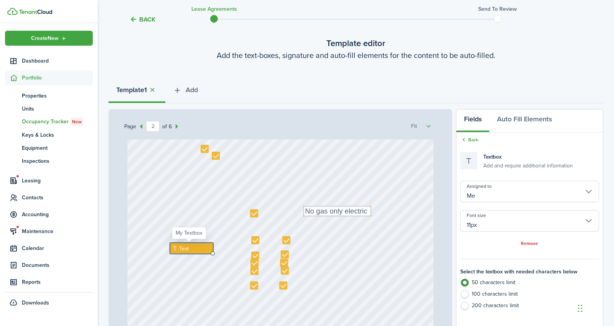
click at [173, 248] on icon at bounding box center [175, 248] width 7 height 6
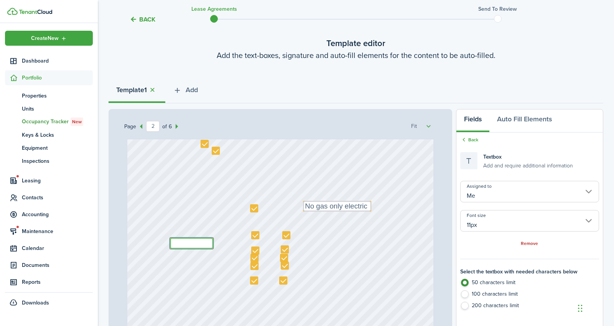
scroll to position [535, 0]
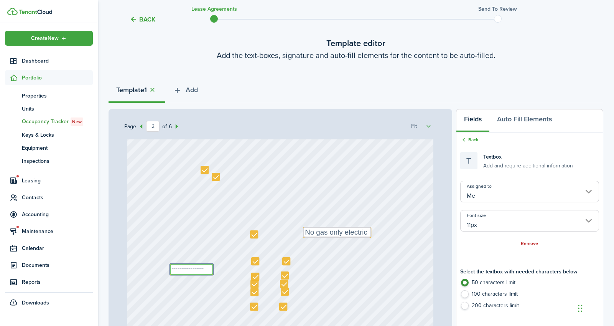
type textarea "-----------------"
click at [336, 279] on div "Text >700 Text 950 Text No gas only electric Text -----------------" at bounding box center [280, 222] width 306 height 404
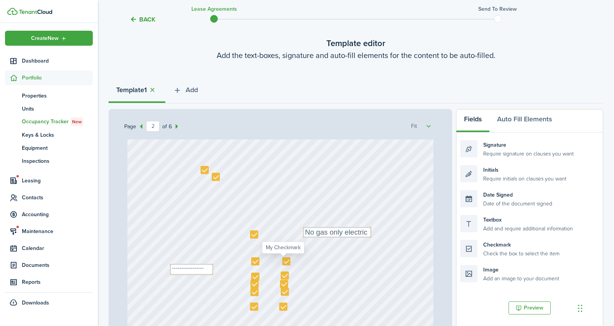
click at [286, 262] on div at bounding box center [286, 261] width 8 height 8
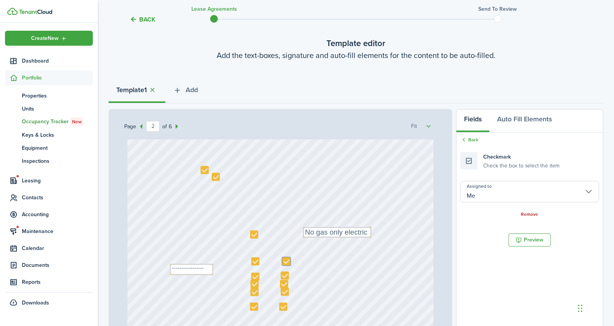
click at [532, 213] on link "Remove" at bounding box center [529, 214] width 17 height 5
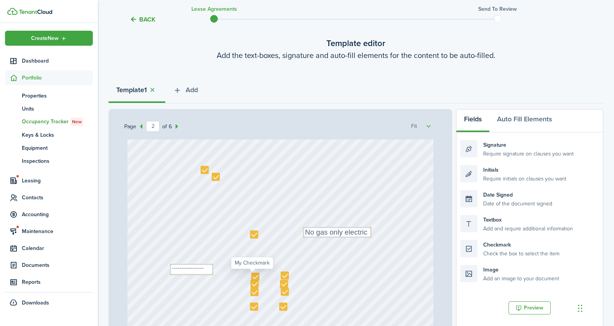
click at [253, 276] on div at bounding box center [255, 276] width 8 height 8
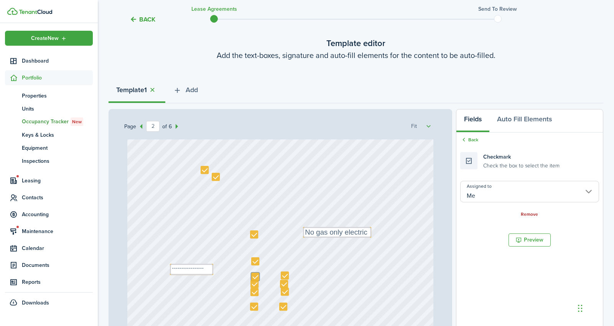
click at [528, 212] on link "Remove" at bounding box center [529, 214] width 17 height 5
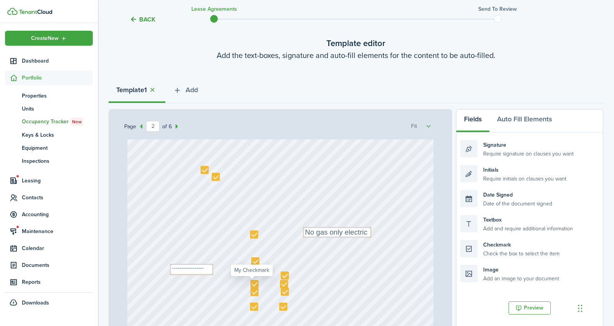
click at [252, 283] on div at bounding box center [254, 284] width 8 height 8
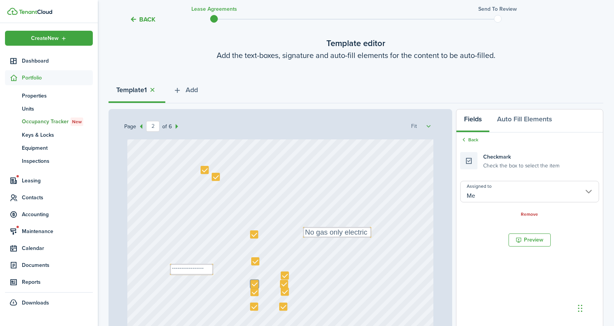
drag, startPoint x: 531, startPoint y: 213, endPoint x: 520, endPoint y: 214, distance: 10.8
click at [531, 213] on link "Remove" at bounding box center [529, 214] width 17 height 5
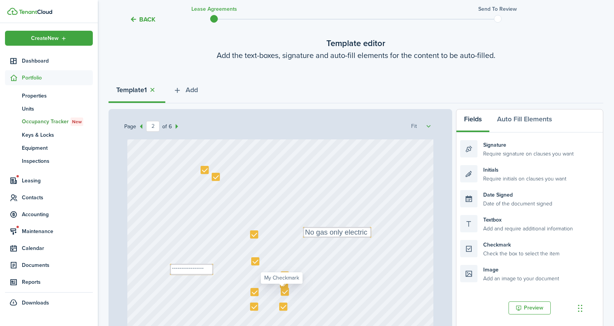
click at [281, 290] on div at bounding box center [285, 291] width 8 height 8
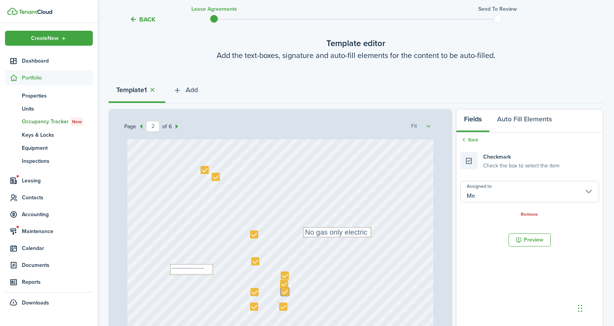
click at [526, 212] on link "Remove" at bounding box center [529, 214] width 17 height 5
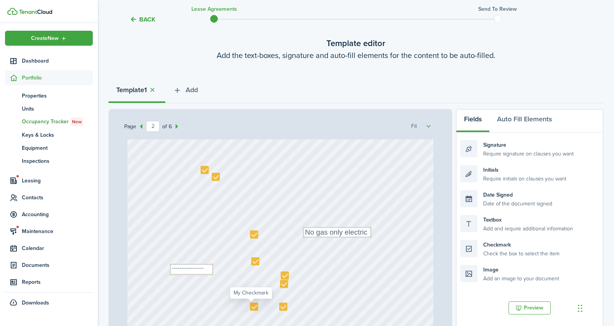
click at [252, 308] on div at bounding box center [254, 306] width 8 height 8
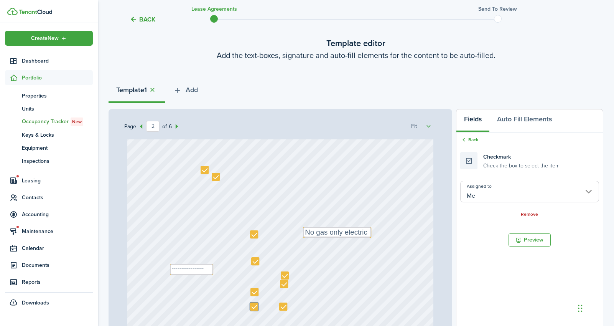
drag, startPoint x: 522, startPoint y: 213, endPoint x: 501, endPoint y: 216, distance: 22.1
click at [522, 213] on link "Remove" at bounding box center [529, 214] width 17 height 5
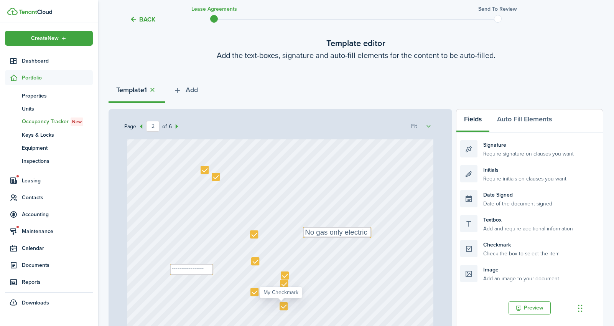
click at [283, 304] on div at bounding box center [284, 306] width 8 height 8
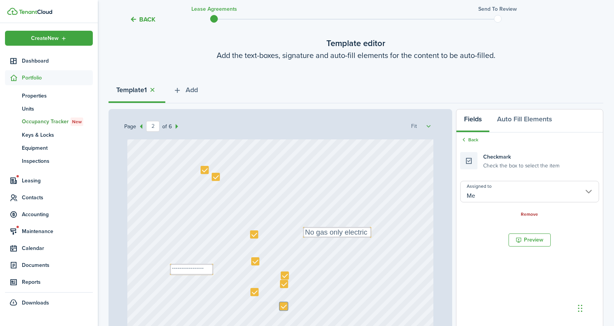
click at [529, 212] on link "Remove" at bounding box center [529, 214] width 17 height 5
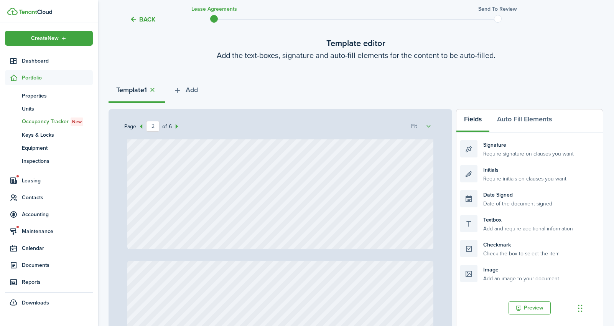
scroll to position [704, 0]
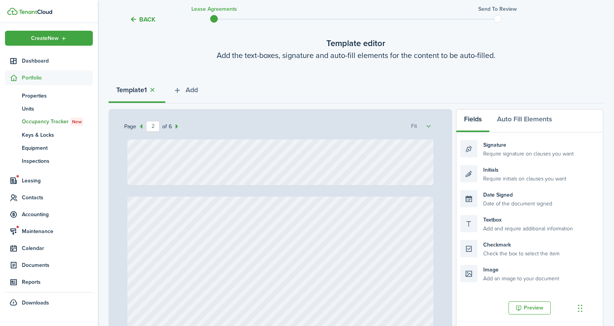
type input "3"
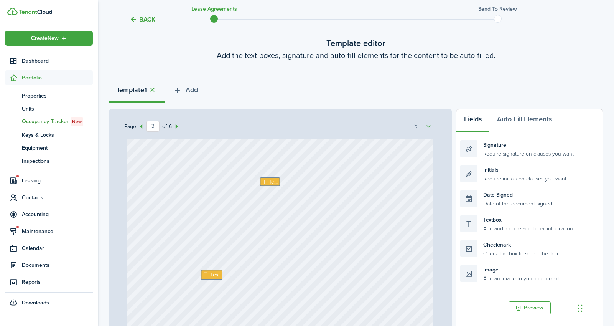
scroll to position [1023, 0]
click at [269, 181] on span "Text" at bounding box center [273, 180] width 9 height 8
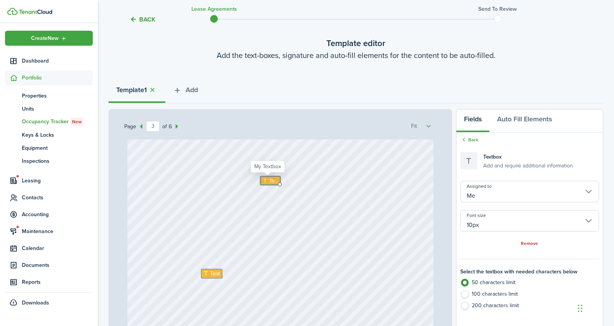
click at [269, 181] on span "Text" at bounding box center [273, 180] width 9 height 8
type textarea "n/a"
click at [269, 200] on div "Text Text n/a" at bounding box center [280, 150] width 306 height 404
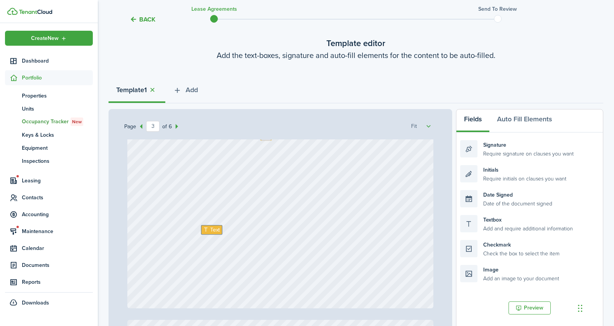
scroll to position [1074, 0]
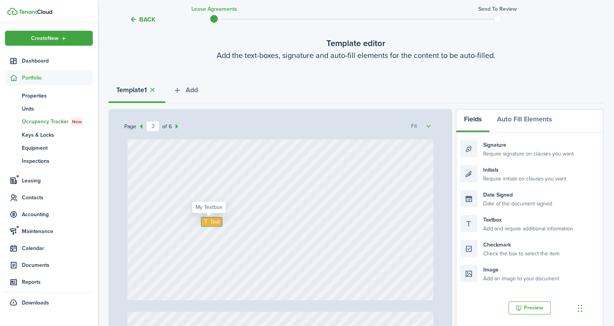
click at [210, 221] on span "Text" at bounding box center [215, 221] width 10 height 8
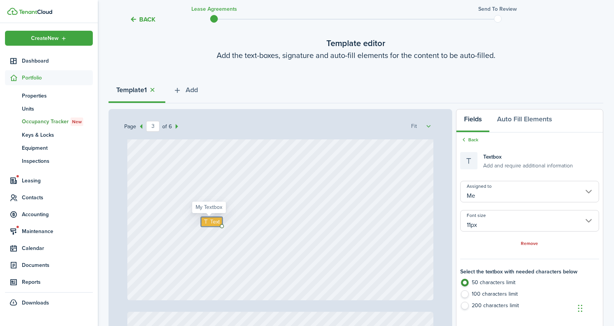
click at [213, 224] on span "Text" at bounding box center [215, 221] width 10 height 8
click at [210, 222] on span "Text" at bounding box center [215, 221] width 10 height 8
type textarea "$50"
click at [305, 243] on div "Text $50 Text n/a" at bounding box center [280, 98] width 306 height 404
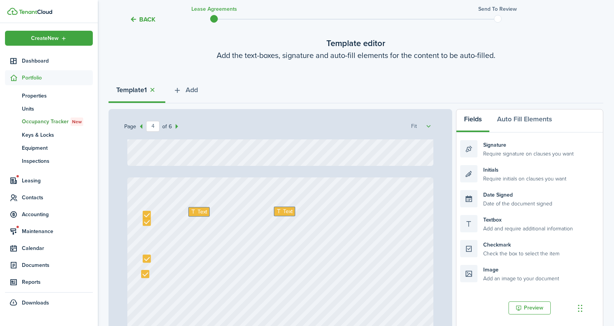
scroll to position [1209, 0]
click at [147, 215] on div at bounding box center [147, 214] width 8 height 8
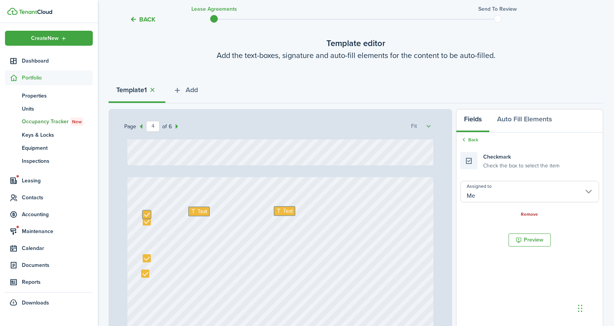
click at [524, 212] on link "Remove" at bounding box center [529, 214] width 17 height 5
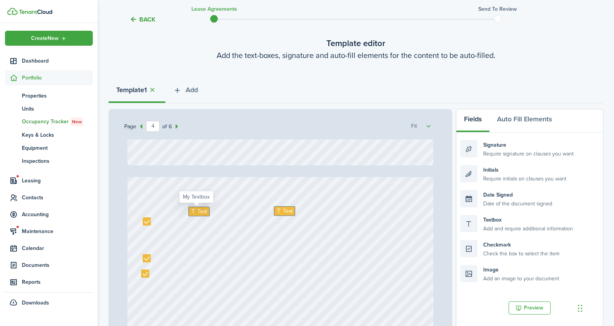
click at [199, 212] on span "Text" at bounding box center [203, 211] width 10 height 8
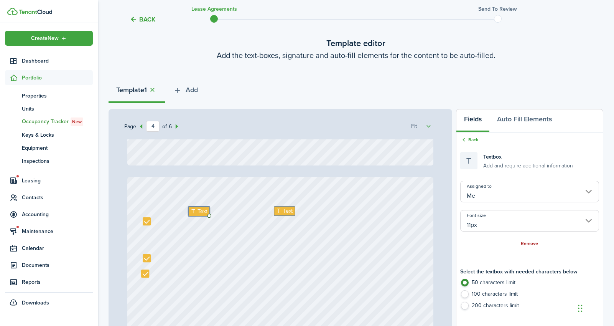
click at [530, 242] on link "Remove" at bounding box center [529, 243] width 17 height 5
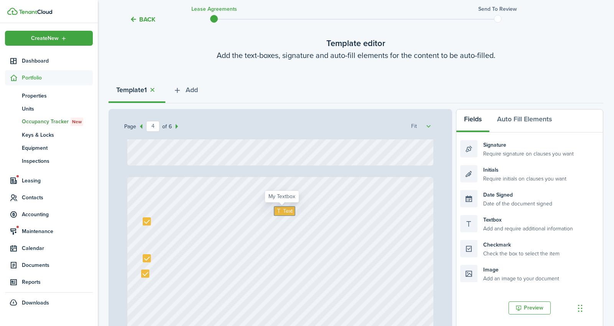
click at [285, 209] on span "Text" at bounding box center [288, 211] width 10 height 8
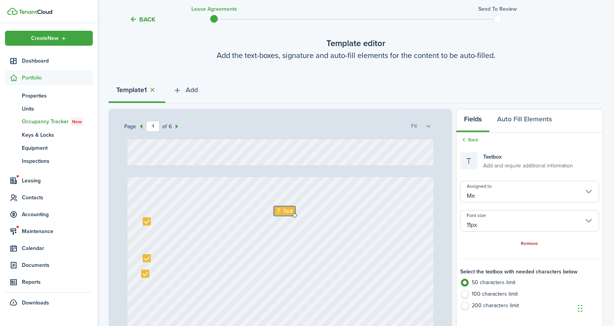
click at [534, 243] on link "Remove" at bounding box center [529, 243] width 17 height 5
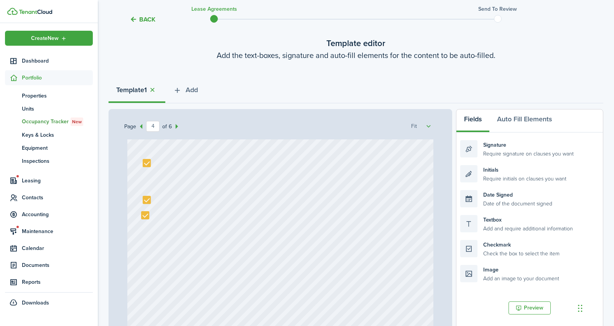
scroll to position [1269, 0]
click at [143, 214] on div at bounding box center [145, 213] width 8 height 8
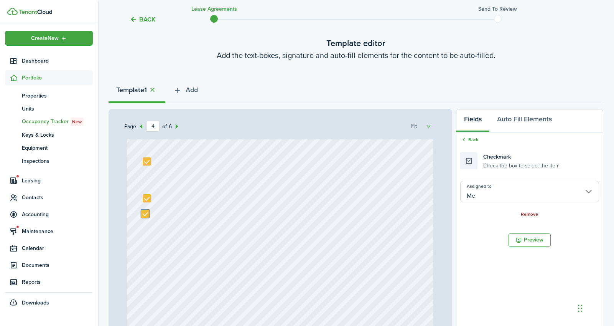
click at [534, 214] on link "Remove" at bounding box center [529, 214] width 17 height 5
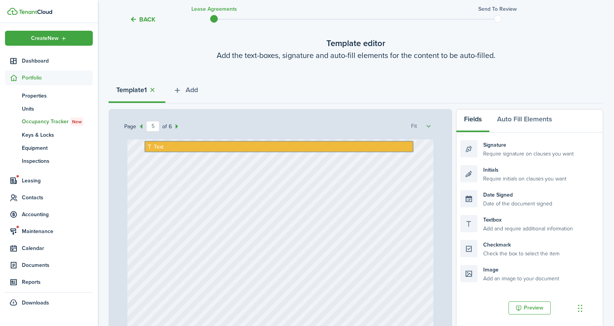
scroll to position [1793, 0]
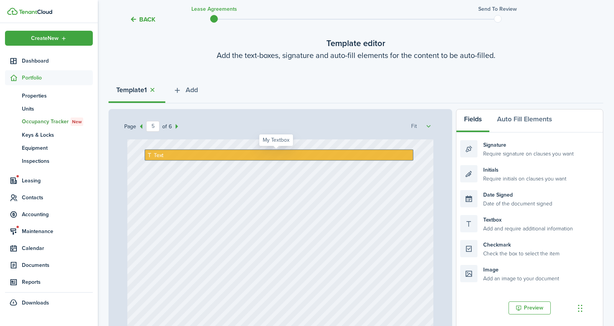
click at [333, 155] on div "Text" at bounding box center [279, 154] width 269 height 11
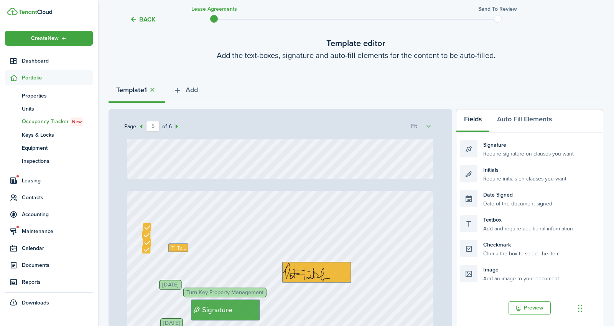
type input "6"
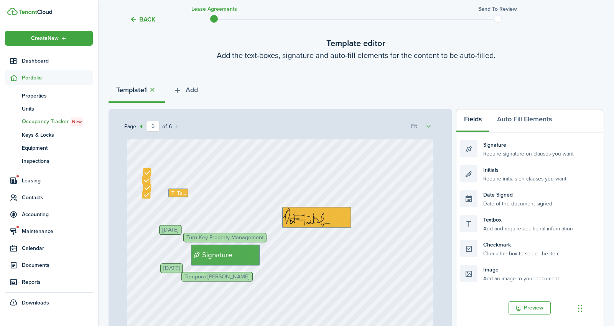
scroll to position [2082, 0]
click at [144, 169] on div at bounding box center [147, 171] width 8 height 8
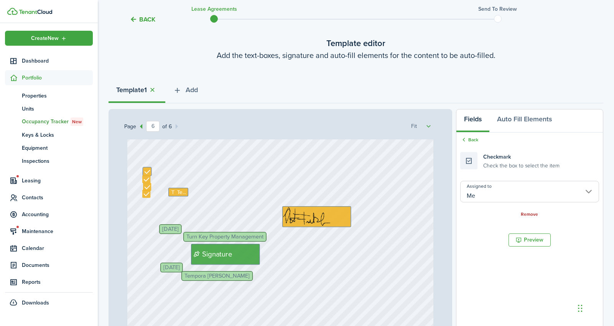
click at [529, 213] on link "Remove" at bounding box center [529, 214] width 17 height 5
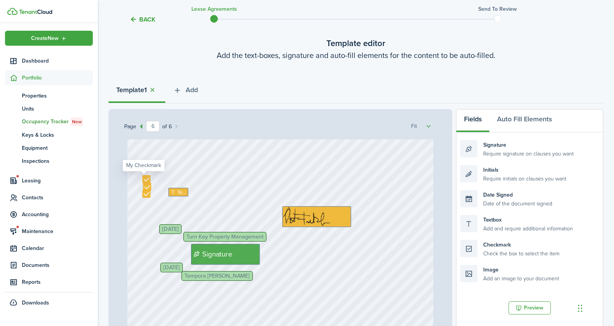
click at [145, 177] on div at bounding box center [146, 179] width 8 height 8
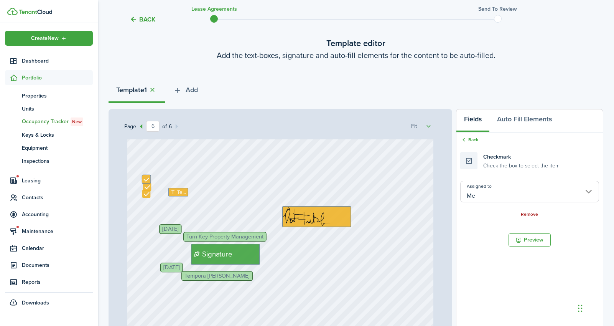
click at [527, 212] on link "Remove" at bounding box center [529, 214] width 17 height 5
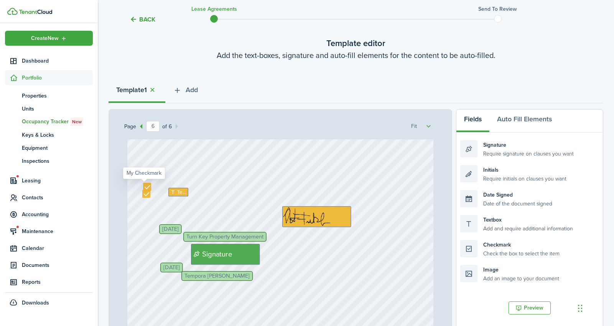
click at [147, 186] on div at bounding box center [147, 187] width 8 height 8
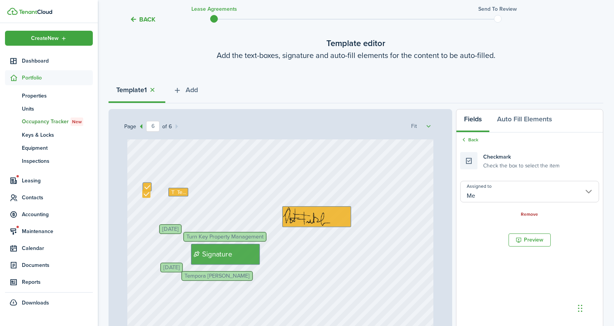
click at [524, 213] on link "Remove" at bounding box center [529, 214] width 17 height 5
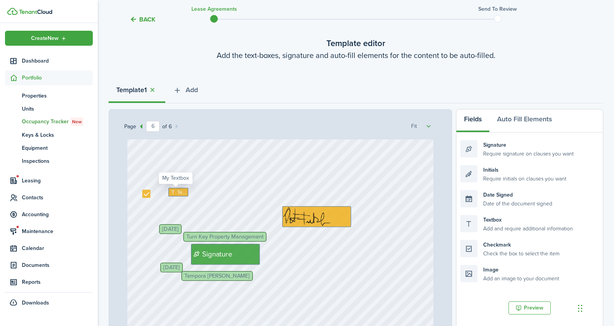
click at [170, 191] on icon at bounding box center [173, 191] width 7 height 5
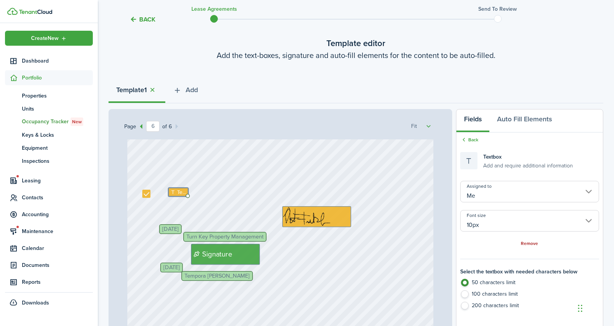
click at [531, 244] on link "Remove" at bounding box center [529, 243] width 17 height 5
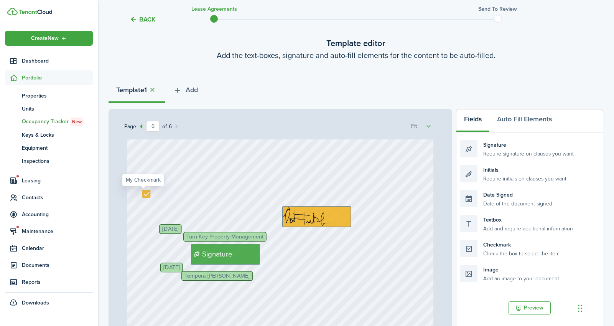
click at [142, 191] on div at bounding box center [146, 193] width 8 height 8
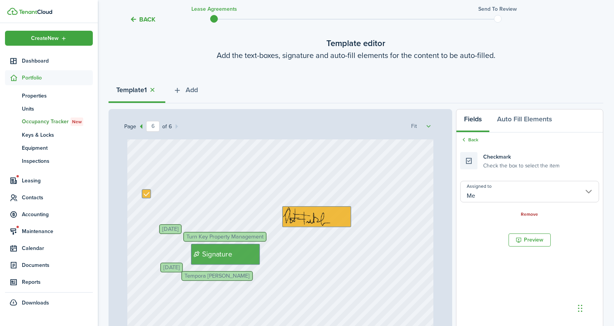
click at [525, 212] on link "Remove" at bounding box center [529, 214] width 17 height 5
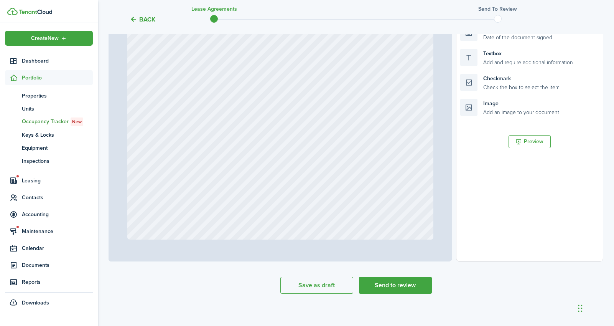
scroll to position [210, 0]
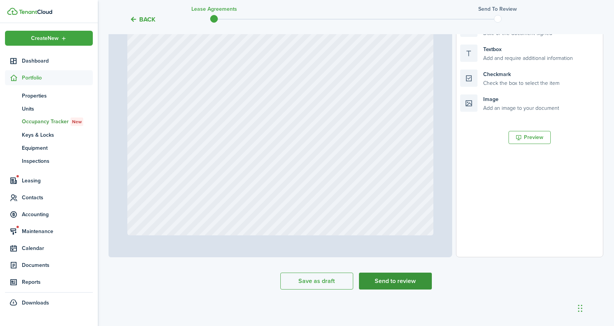
click at [384, 278] on button "Send to review" at bounding box center [395, 280] width 73 height 17
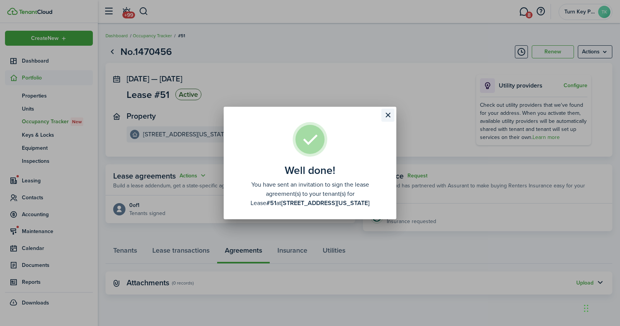
click at [388, 115] on button "Close modal" at bounding box center [387, 115] width 13 height 13
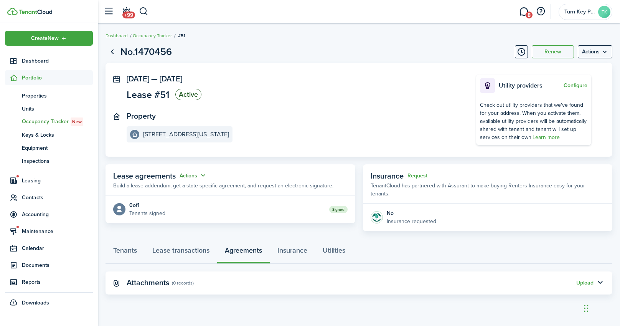
click at [189, 176] on button "Actions" at bounding box center [194, 175] width 28 height 9
click at [165, 278] on panel-main-title "Attachments" at bounding box center [148, 282] width 43 height 9
click at [151, 278] on panel-main-title "Attachments" at bounding box center [148, 282] width 43 height 9
click at [177, 243] on link "Lease transactions" at bounding box center [181, 251] width 72 height 23
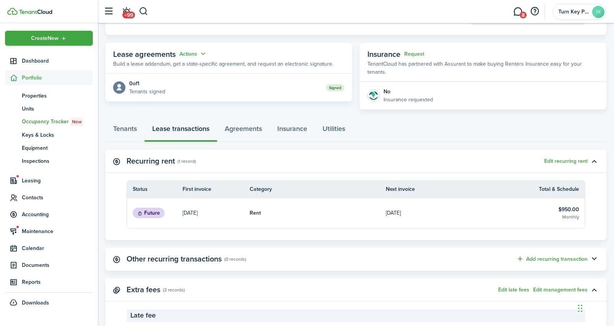
scroll to position [97, 0]
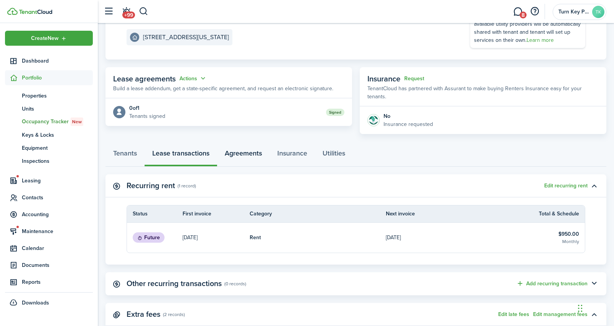
click at [250, 145] on link "Agreements" at bounding box center [243, 154] width 53 height 23
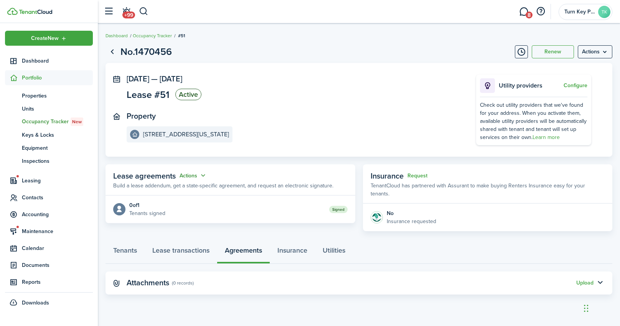
click at [181, 176] on button "Actions" at bounding box center [194, 175] width 28 height 9
click at [120, 208] on icon at bounding box center [119, 208] width 8 height 7
click at [125, 177] on span "Lease agreements" at bounding box center [144, 176] width 63 height 12
click at [337, 209] on status "Signed" at bounding box center [338, 209] width 18 height 7
click at [193, 175] on button "Actions" at bounding box center [194, 175] width 28 height 9
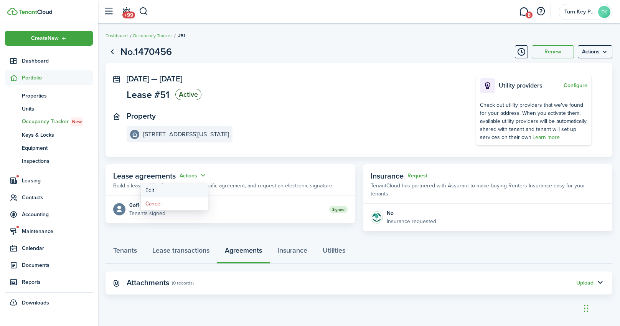
click at [173, 188] on link "Edit" at bounding box center [174, 190] width 67 height 13
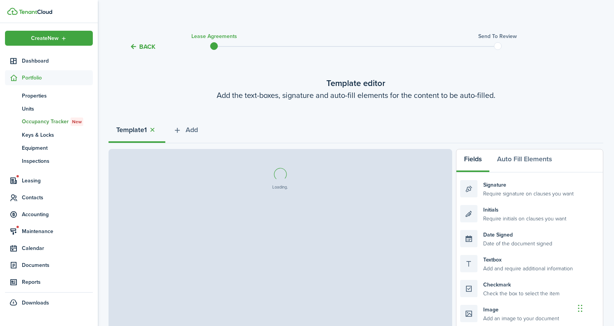
scroll to position [188, 0]
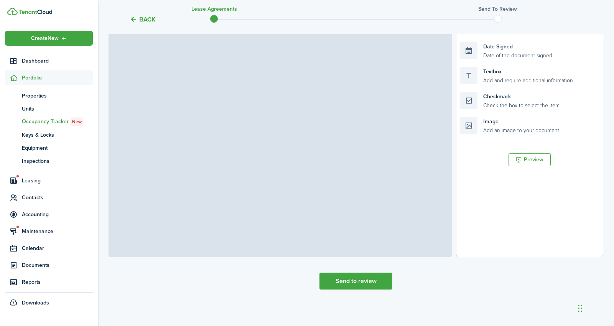
select select "fit"
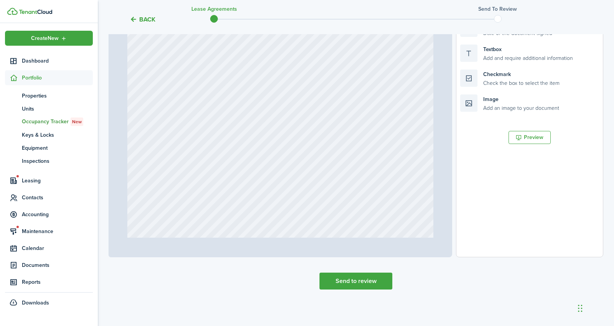
scroll to position [75, 0]
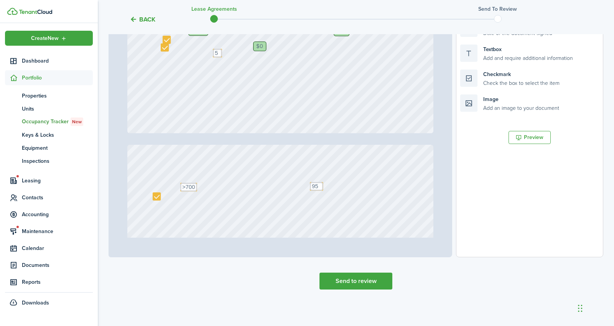
type input "1"
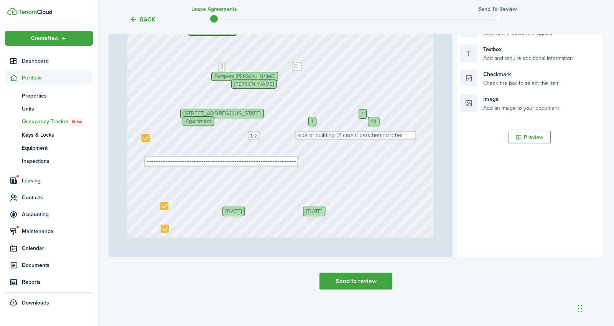
scroll to position [0, 0]
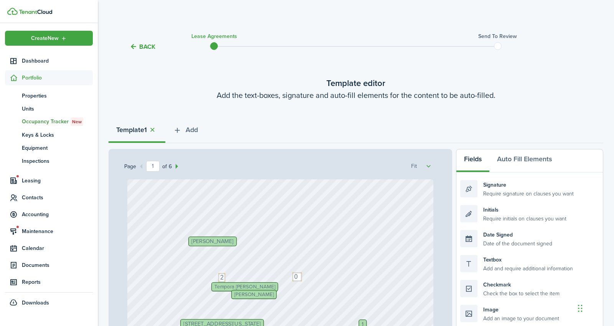
click at [145, 46] on button "Back" at bounding box center [143, 47] width 26 height 8
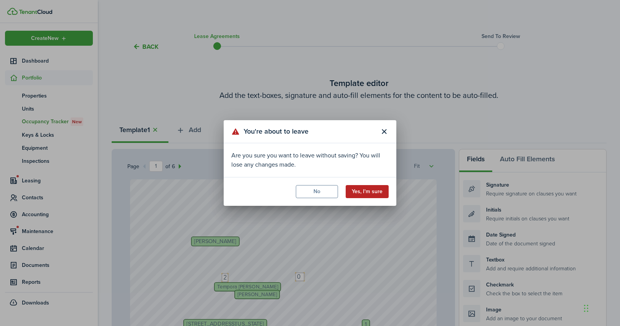
click at [364, 191] on button "Yes, I'm sure" at bounding box center [367, 191] width 43 height 13
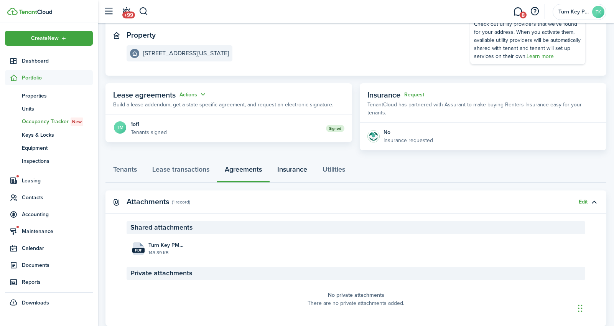
scroll to position [94, 0]
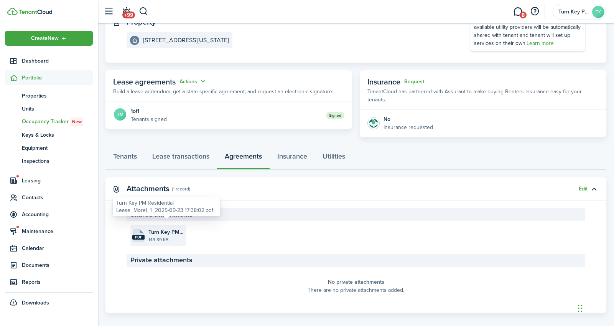
click at [158, 228] on span "Turn Key PM Residential Lease_Morel_1_2025-09-23 17:38:02.pdf" at bounding box center [166, 232] width 36 height 8
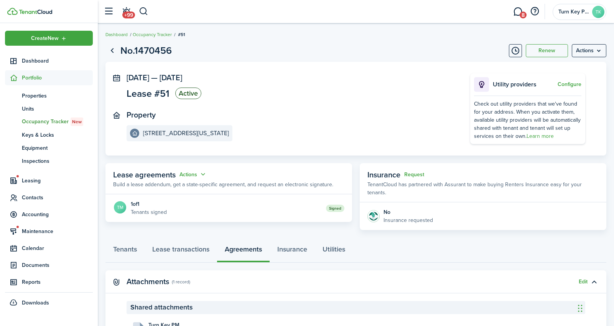
scroll to position [0, 0]
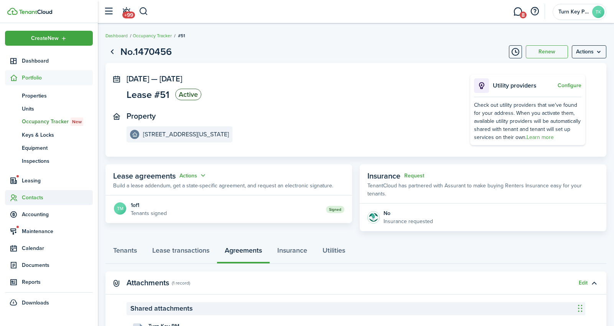
click at [32, 197] on span "Contacts" at bounding box center [57, 197] width 71 height 8
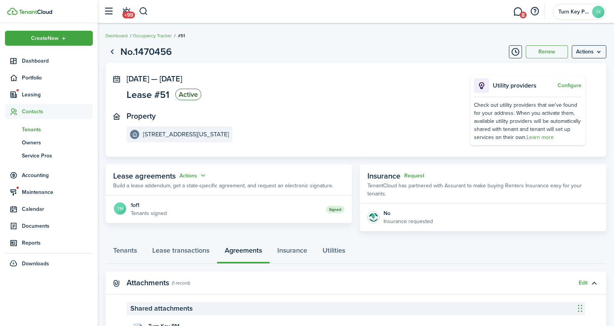
click at [30, 129] on span "Tenants" at bounding box center [57, 129] width 71 height 8
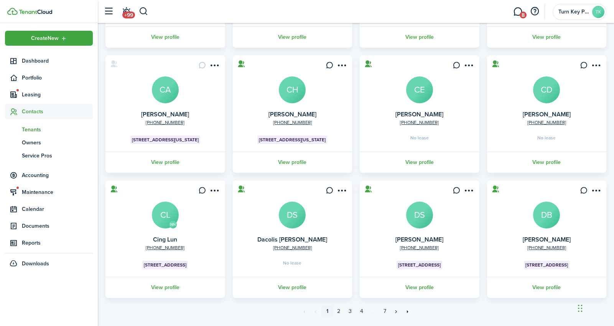
scroll to position [176, 0]
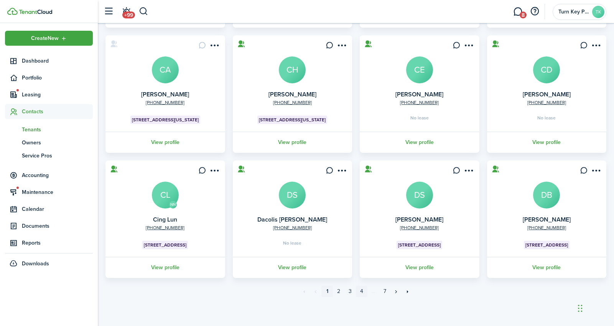
click at [360, 288] on link "4" at bounding box center [362, 291] width 12 height 12
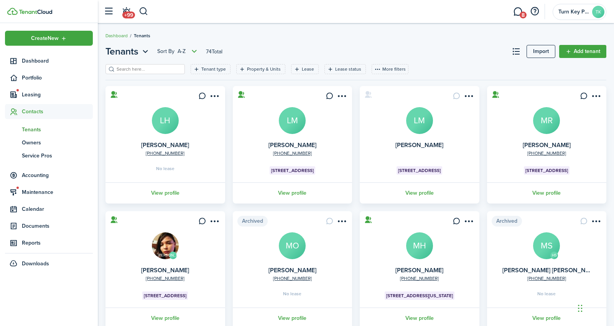
click at [154, 72] on input "search" at bounding box center [149, 69] width 68 height 7
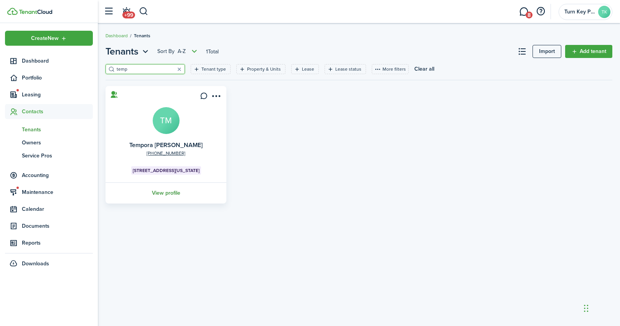
type input "temp"
click at [156, 194] on link "View profile" at bounding box center [165, 192] width 123 height 21
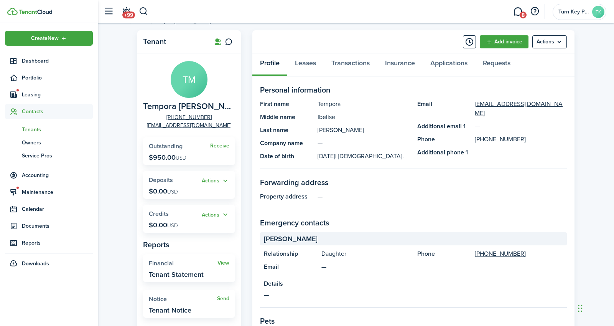
scroll to position [17, 0]
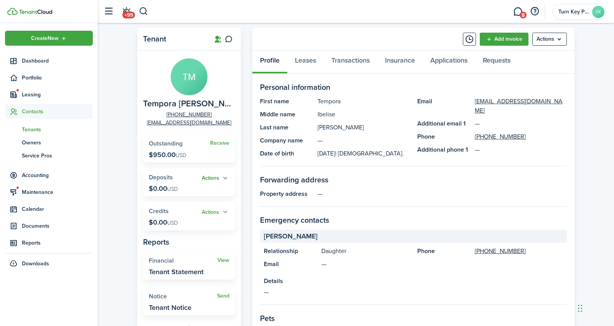
click at [210, 177] on button "Actions" at bounding box center [216, 178] width 28 height 9
click at [235, 181] on widget-stats "Actions Deposits $0.00 USD" at bounding box center [189, 182] width 92 height 28
click at [221, 144] on link "Receive" at bounding box center [219, 143] width 19 height 6
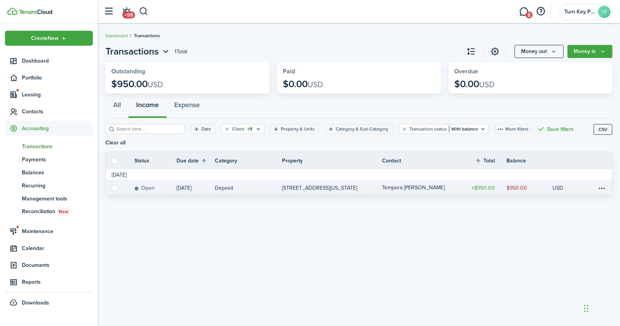
click at [115, 184] on label at bounding box center [115, 187] width 6 height 6
click at [112, 188] on input "checkbox" at bounding box center [111, 188] width 0 height 0
checkbox input "true"
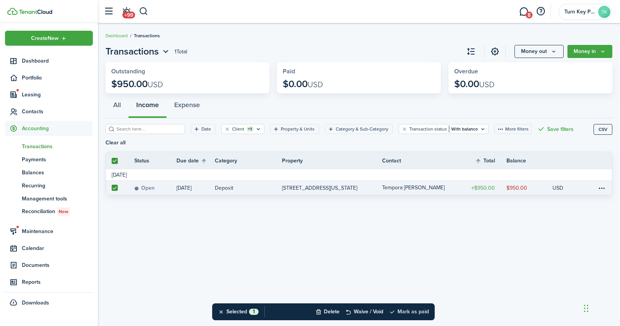
click at [416, 310] on button "Mark as paid" at bounding box center [409, 311] width 40 height 17
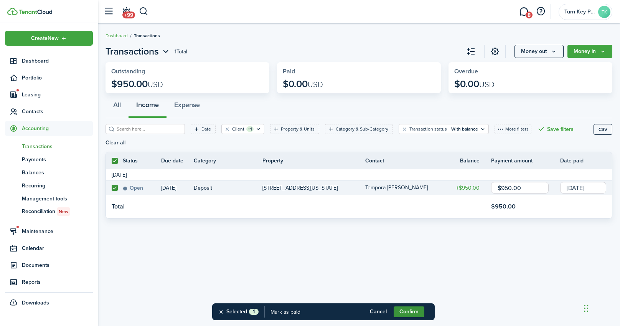
click at [413, 309] on button "Confirm" at bounding box center [409, 311] width 31 height 11
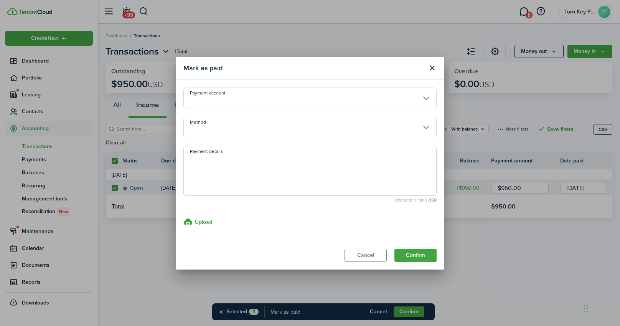
click at [247, 101] on input "Payment account" at bounding box center [309, 97] width 253 height 21
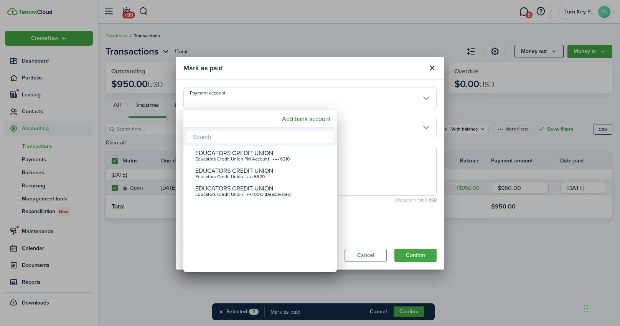
click at [290, 87] on div at bounding box center [310, 163] width 743 height 448
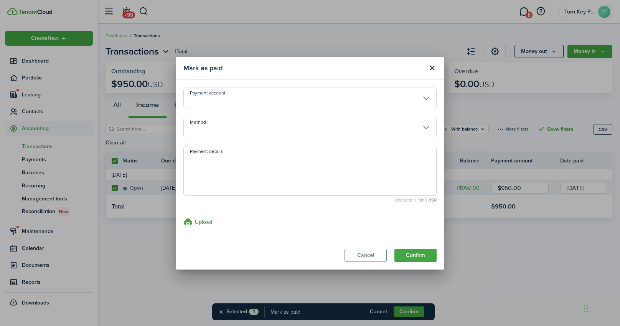
click at [291, 130] on input "Method" at bounding box center [309, 127] width 253 height 21
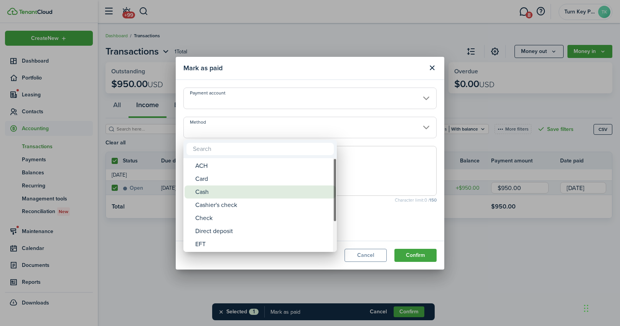
click at [205, 190] on div "Cash" at bounding box center [263, 191] width 136 height 13
type input "Cash"
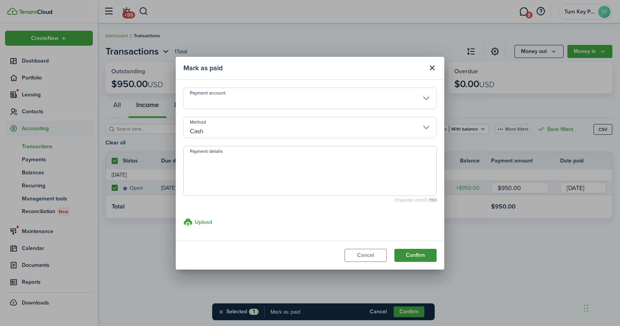
click at [417, 255] on button "Confirm" at bounding box center [415, 255] width 42 height 13
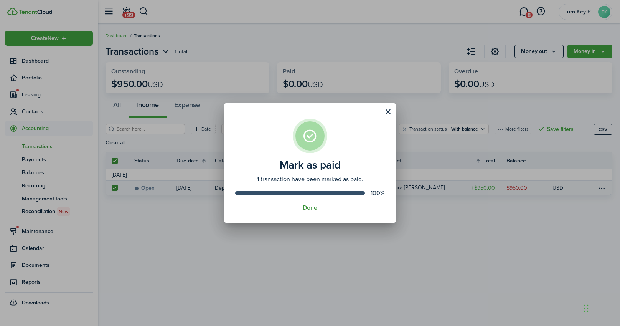
click at [315, 209] on button "Done" at bounding box center [310, 207] width 15 height 7
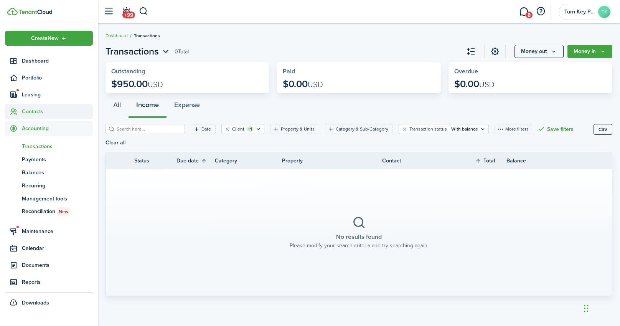
click at [40, 112] on span "Contacts" at bounding box center [57, 111] width 71 height 8
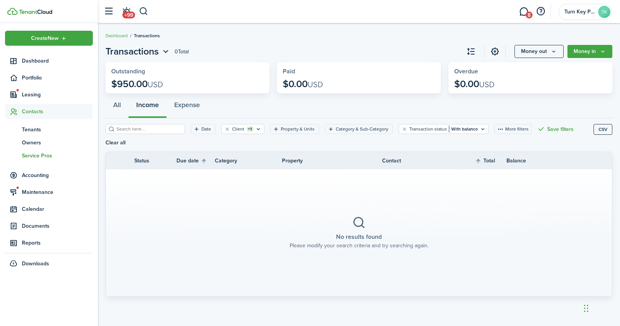
click at [30, 154] on span "Service Pros" at bounding box center [57, 156] width 71 height 8
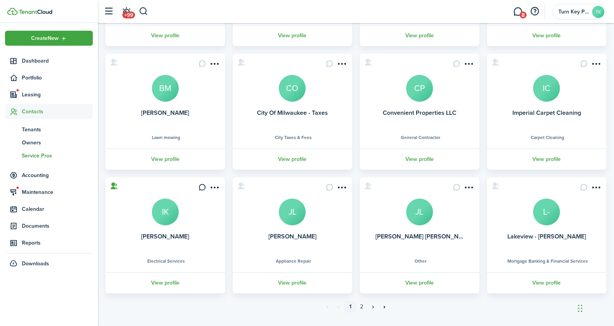
scroll to position [171, 0]
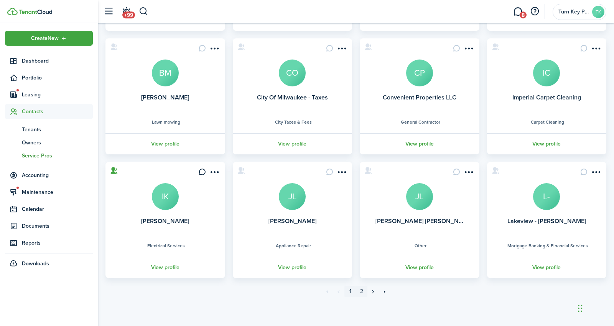
click at [362, 290] on link "2" at bounding box center [362, 291] width 12 height 12
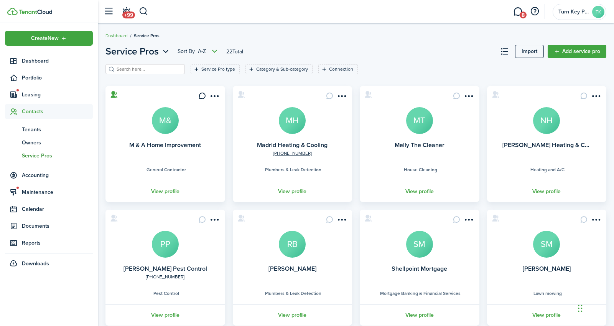
click at [125, 68] on input "search" at bounding box center [149, 69] width 68 height 7
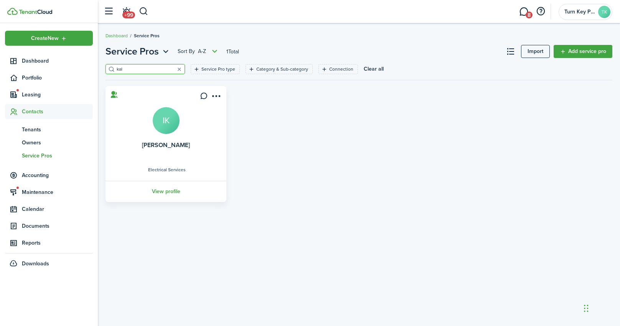
type input "kal"
